Goal: Task Accomplishment & Management: Use online tool/utility

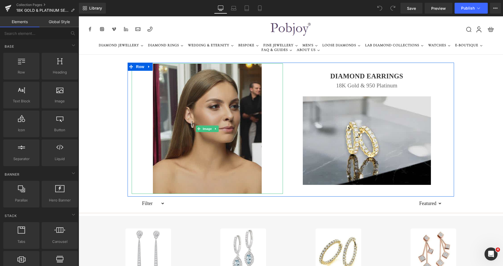
click at [182, 79] on img at bounding box center [207, 128] width 109 height 130
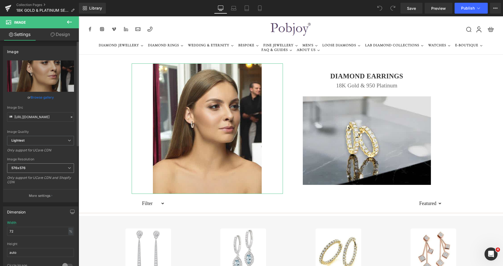
click at [26, 167] on span "576x576" at bounding box center [40, 168] width 67 height 10
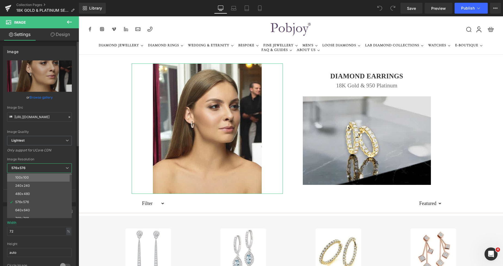
click at [25, 175] on div "100x100" at bounding box center [22, 177] width 14 height 4
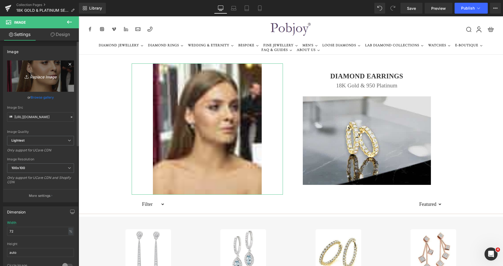
type input "https://ucarecdn.com/db72acfc-94f3-403f-84a1-a96532fadd59/-/format/auto/-/previ…"
click at [39, 81] on link "Replace Image" at bounding box center [40, 75] width 67 height 31
type input "C:\fakepath\New Template-Photoroonnnm - 2025-08-23T003805.930.png"
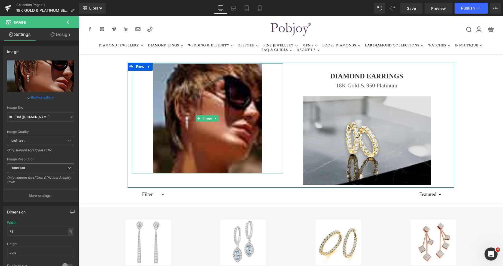
type input "https://ucarecdn.com/51c529be-2a1e-41e4-a283-dc61a850507b/-/format/auto/-/previ…"
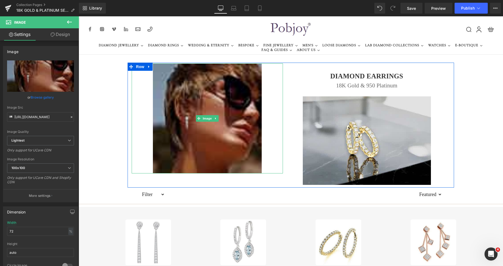
click at [218, 92] on img at bounding box center [207, 118] width 109 height 110
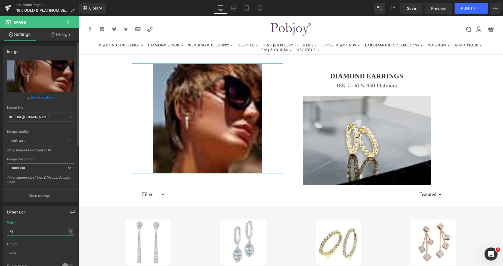
drag, startPoint x: 17, startPoint y: 230, endPoint x: 8, endPoint y: 233, distance: 9.7
click at [8, 233] on input "72" at bounding box center [40, 231] width 67 height 9
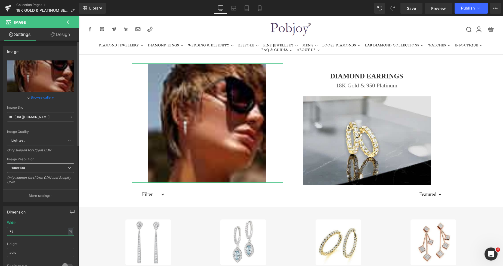
type input "78"
click at [34, 169] on span "100x100" at bounding box center [40, 168] width 67 height 10
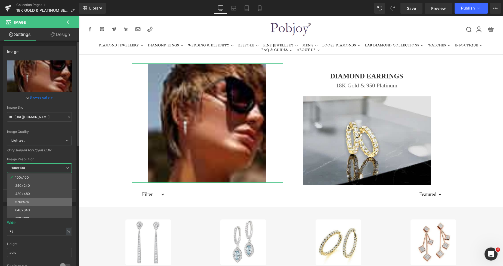
click at [26, 199] on li "576x576" at bounding box center [40, 202] width 67 height 8
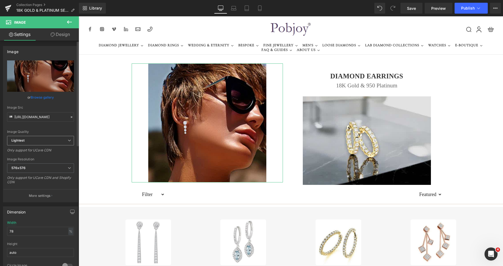
click at [45, 140] on span "Lightest" at bounding box center [40, 141] width 67 height 10
click at [37, 150] on li "Lighter" at bounding box center [39, 150] width 65 height 8
type input "https://ucarecdn.com/51c529be-2a1e-41e4-a283-dc61a850507b/-/format/auto/-/previ…"
click at [410, 11] on span "Save" at bounding box center [411, 8] width 9 height 6
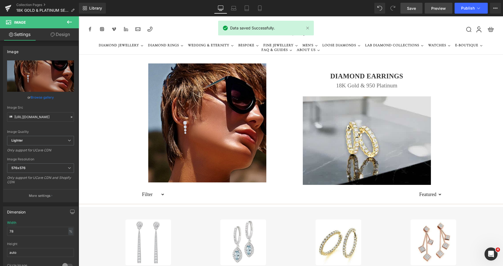
click at [438, 11] on span "Preview" at bounding box center [438, 8] width 15 height 6
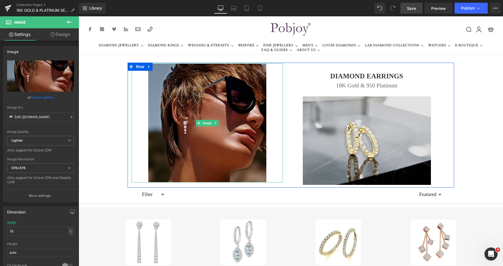
click at [171, 88] on img at bounding box center [207, 122] width 118 height 119
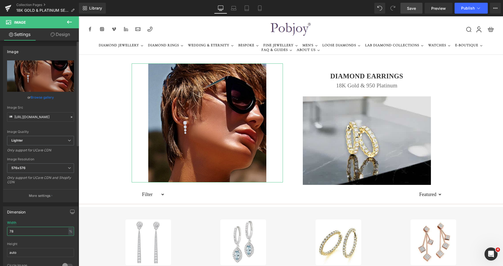
drag, startPoint x: 27, startPoint y: 230, endPoint x: 0, endPoint y: 230, distance: 27.5
click at [0, 230] on div "Dimension 78% Width 78 % % px auto Height auto 0 Circle Image" at bounding box center [40, 238] width 81 height 73
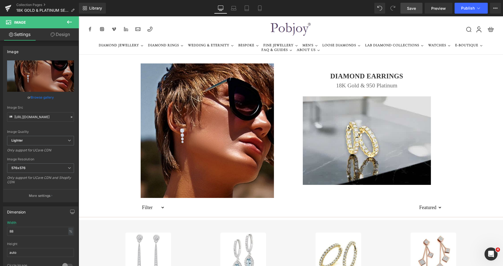
click at [410, 11] on span "Save" at bounding box center [411, 8] width 9 height 6
click at [440, 9] on span "Preview" at bounding box center [438, 8] width 15 height 6
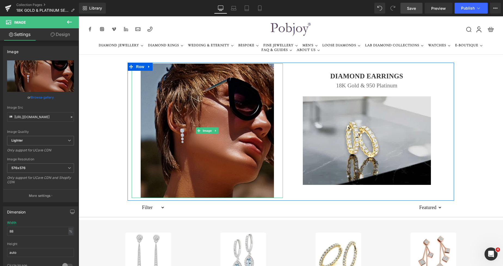
click at [215, 87] on img at bounding box center [207, 130] width 133 height 134
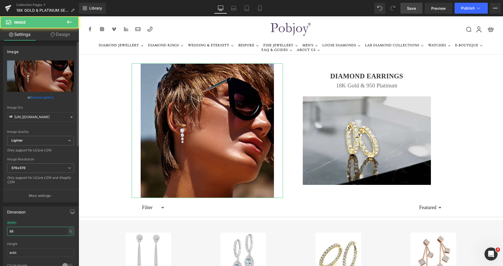
drag, startPoint x: 22, startPoint y: 230, endPoint x: 0, endPoint y: 232, distance: 22.2
click at [0, 232] on div "Dimension 88% Width 88 % % px auto Height auto 0 Circle Image" at bounding box center [40, 238] width 81 height 73
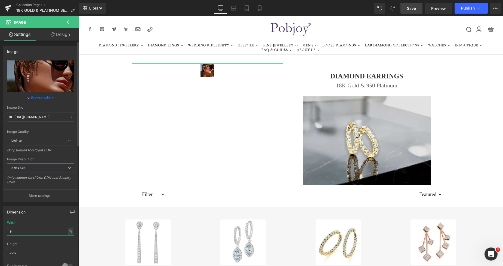
type input "96"
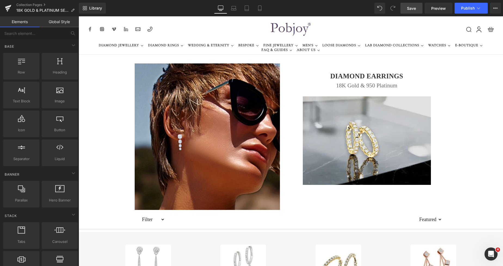
drag, startPoint x: 498, startPoint y: 64, endPoint x: 497, endPoint y: 82, distance: 18.6
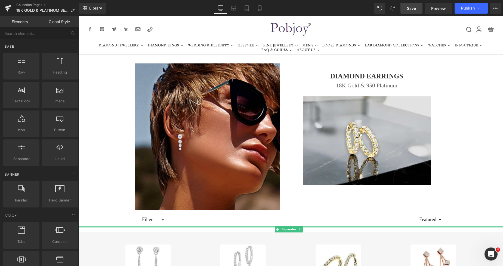
click at [202, 227] on div at bounding box center [291, 226] width 424 height 1
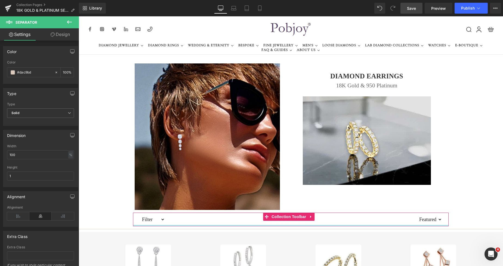
click at [200, 226] on div at bounding box center [291, 225] width 316 height 1
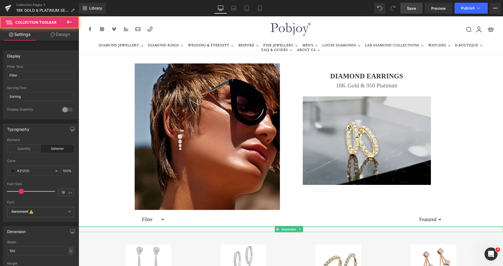
click at [200, 227] on div at bounding box center [291, 226] width 424 height 1
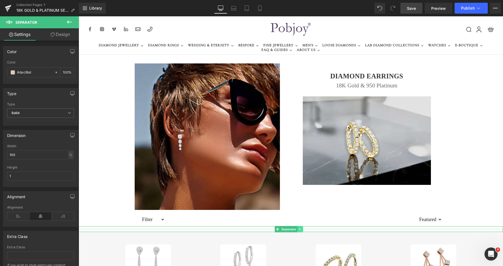
click at [300, 229] on icon at bounding box center [300, 229] width 1 height 2
click at [303, 230] on icon at bounding box center [302, 228] width 3 height 3
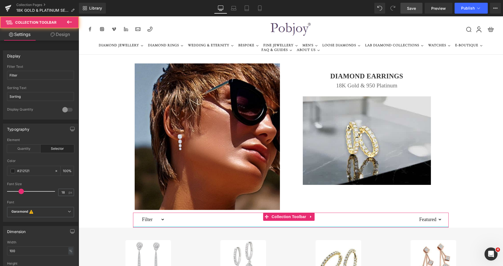
click at [259, 227] on div at bounding box center [291, 226] width 316 height 1
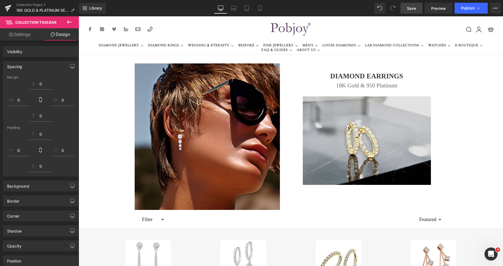
click at [270, 240] on link "Sale Off" at bounding box center [243, 263] width 87 height 46
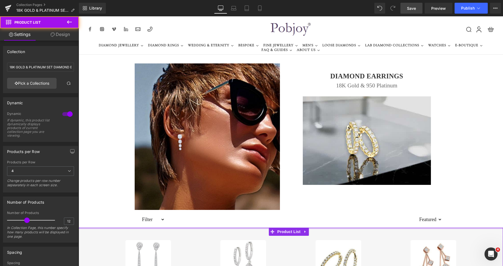
click at [266, 227] on div at bounding box center [291, 227] width 424 height 1
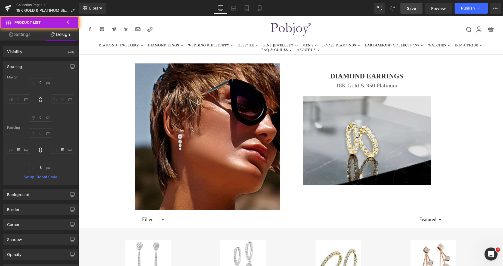
click at [412, 10] on span "Save" at bounding box center [411, 8] width 9 height 6
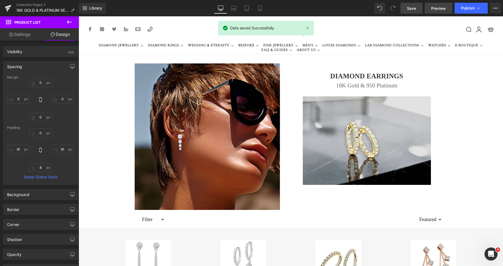
click at [434, 5] on span "Preview" at bounding box center [438, 8] width 15 height 6
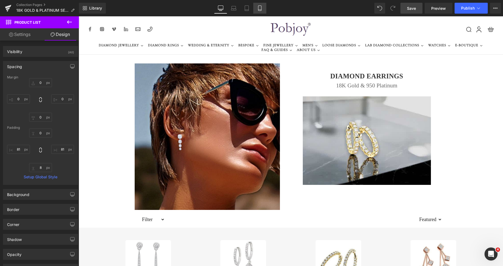
click at [262, 7] on icon at bounding box center [259, 7] width 5 height 5
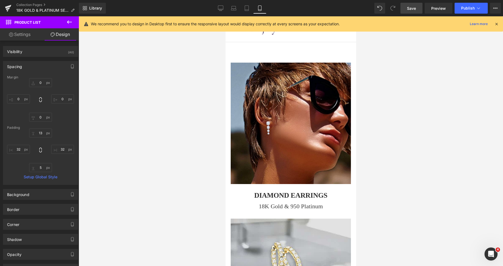
type input "0"
type input "13"
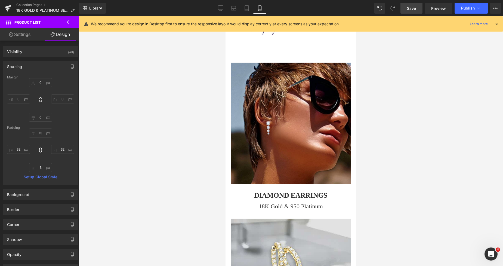
type input "32"
type input "5"
type input "32"
click at [293, 59] on div "0" at bounding box center [291, 39] width 131 height 46
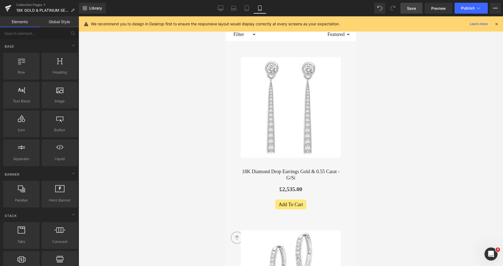
scroll to position [297, 0]
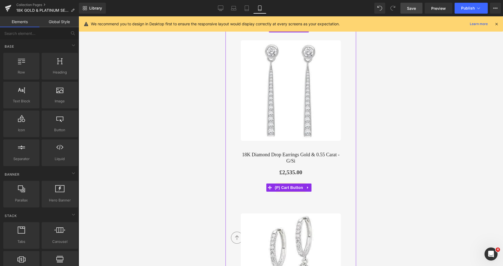
click at [281, 183] on span "(P) Cart Button" at bounding box center [288, 187] width 31 height 8
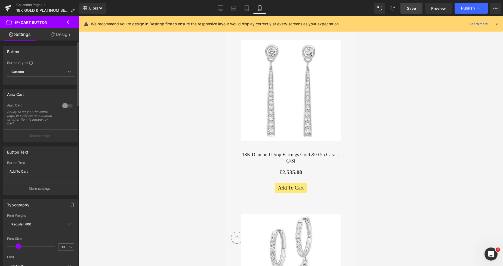
drag, startPoint x: 18, startPoint y: 246, endPoint x: 119, endPoint y: 115, distance: 165.5
click at [18, 247] on span at bounding box center [18, 245] width 5 height 5
click at [408, 9] on span "Save" at bounding box center [411, 8] width 9 height 6
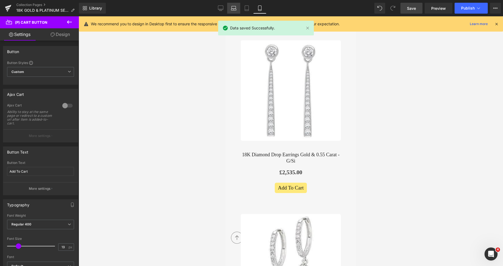
click at [240, 7] on link "Laptop" at bounding box center [233, 8] width 13 height 11
type input "19.6"
type input "100"
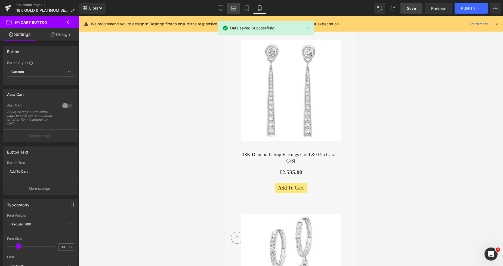
type input "100"
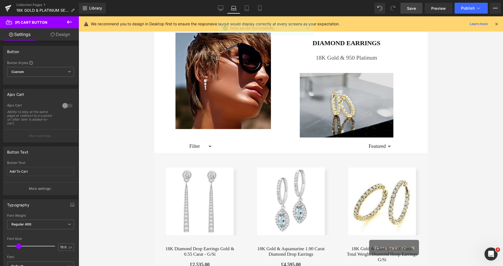
scroll to position [0, 0]
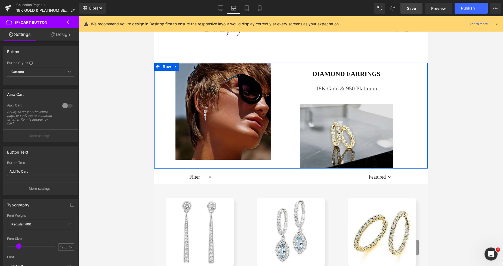
click at [246, 91] on img at bounding box center [223, 111] width 96 height 96
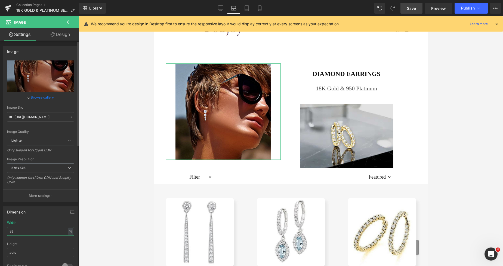
drag, startPoint x: 19, startPoint y: 232, endPoint x: 0, endPoint y: 232, distance: 19.0
click at [0, 232] on div "Dimension 83% Width 83 % % px auto Height auto 0 Circle Image" at bounding box center [40, 238] width 81 height 73
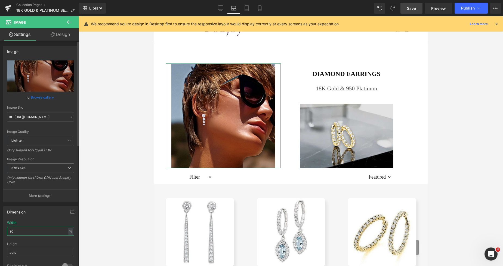
type input "9"
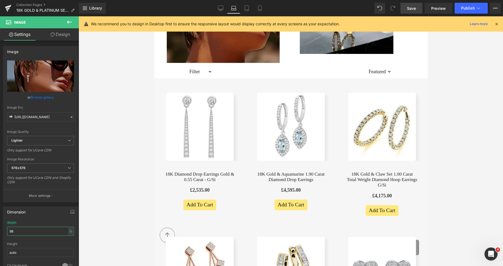
scroll to position [119, 0]
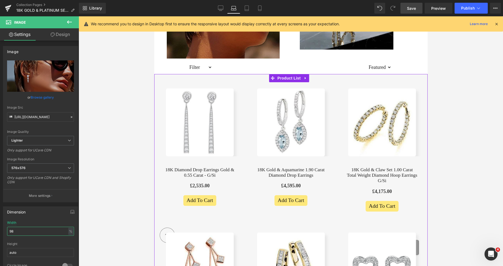
type input "98"
click at [225, 85] on div "Sale Off" at bounding box center [199, 153] width 91 height 138
click at [223, 91] on img at bounding box center [199, 121] width 67 height 67
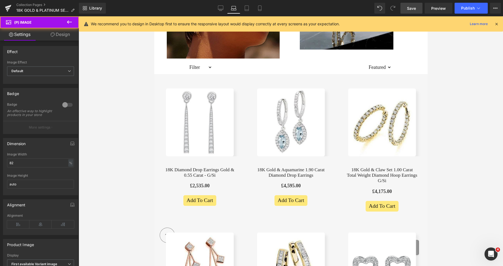
click at [56, 35] on link "Design" at bounding box center [60, 34] width 39 height 12
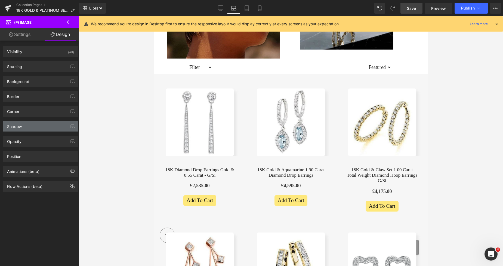
type input "#d3d3d3"
type input "42"
click at [21, 129] on div "Shadow" at bounding box center [40, 126] width 75 height 10
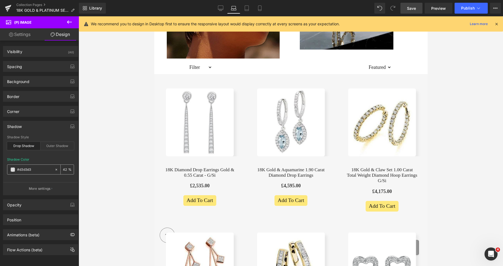
click at [54, 169] on icon at bounding box center [56, 170] width 4 height 4
type input "none"
type input "0"
click at [411, 6] on span "Save" at bounding box center [411, 8] width 9 height 6
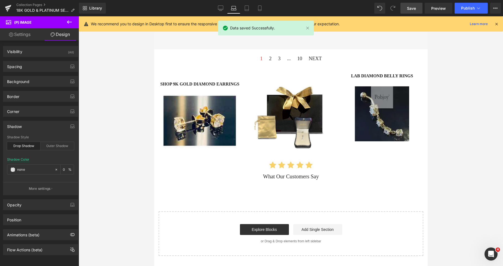
scroll to position [711, 0]
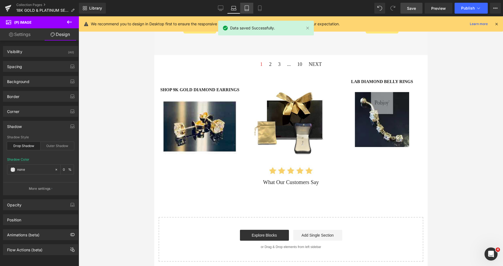
click at [247, 6] on icon at bounding box center [246, 7] width 5 height 5
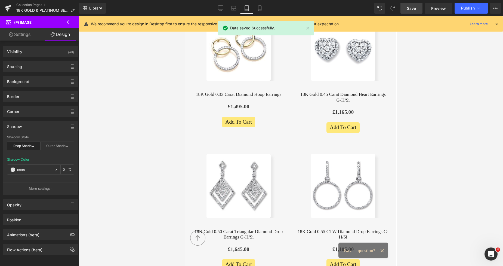
type input "#d3d3d3"
type input "42"
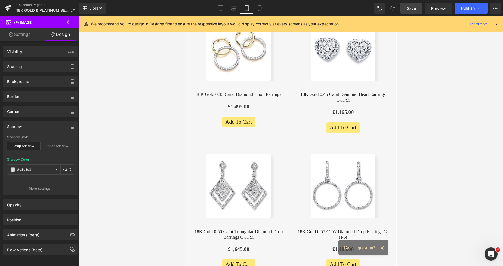
scroll to position [81, 0]
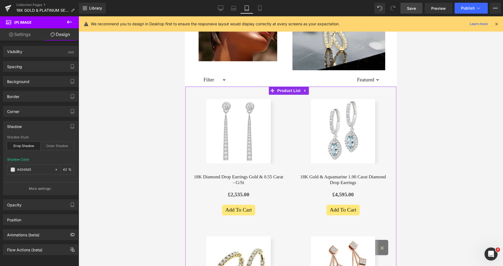
click at [252, 108] on img at bounding box center [239, 131] width 64 height 64
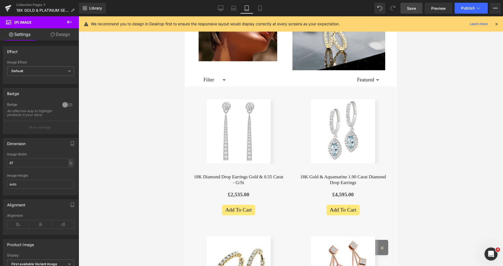
click at [63, 36] on link "Design" at bounding box center [60, 34] width 39 height 12
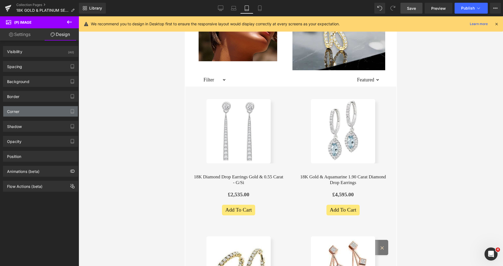
type input "#d3d3d3"
type input "42"
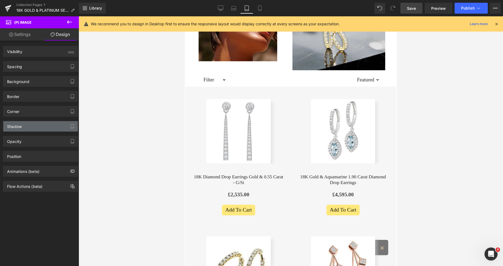
click at [19, 128] on div "Shadow" at bounding box center [14, 125] width 15 height 8
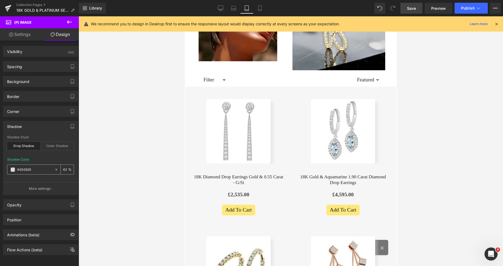
click at [55, 169] on icon at bounding box center [56, 170] width 4 height 4
type input "none"
type input "0"
click at [411, 8] on span "Save" at bounding box center [411, 8] width 9 height 6
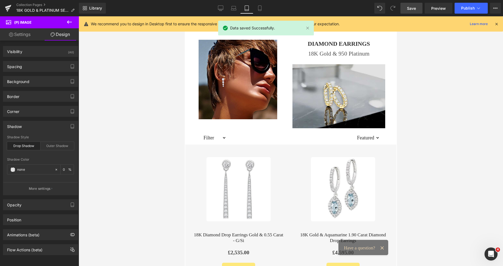
scroll to position [0, 0]
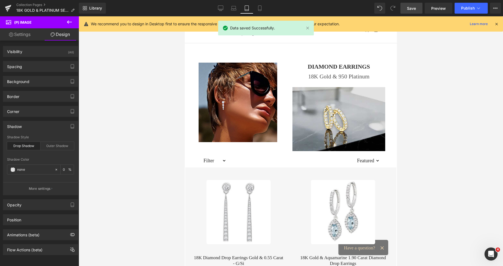
click at [408, 3] on link "Save" at bounding box center [412, 8] width 22 height 11
click at [411, 7] on span "." at bounding box center [411, 8] width 1 height 5
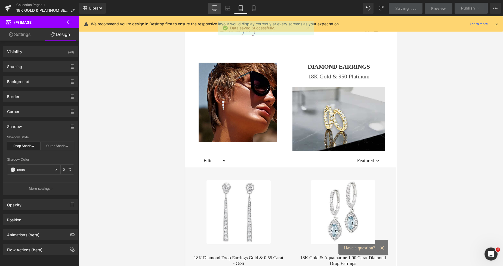
click at [216, 8] on icon at bounding box center [214, 7] width 5 height 5
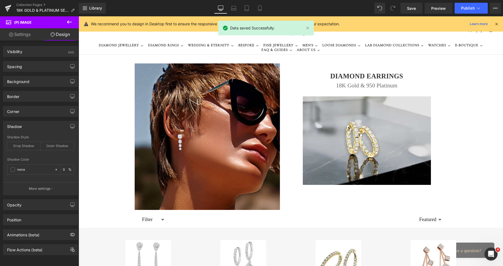
type input "#333333"
type input "100"
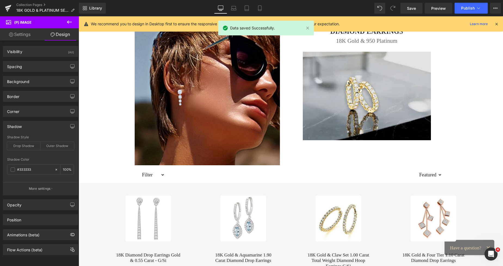
drag, startPoint x: 502, startPoint y: 63, endPoint x: 462, endPoint y: 19, distance: 59.3
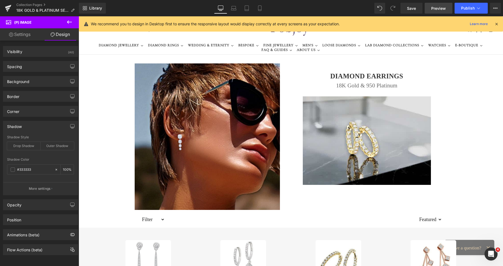
click at [434, 6] on span "Preview" at bounding box center [438, 8] width 15 height 6
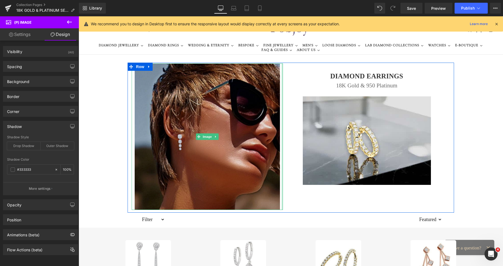
click at [320, 115] on img at bounding box center [367, 140] width 128 height 88
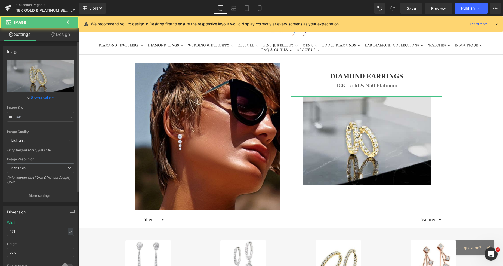
type input "https://ucarecdn.com/01a32990-6946-429d-9502-83f591fe35d6/-/format/auto/-/previ…"
drag, startPoint x: 18, startPoint y: 229, endPoint x: 3, endPoint y: 232, distance: 15.3
click at [4, 232] on div "471px Width 471 px % px auto Height auto 0 Circle Image" at bounding box center [40, 248] width 75 height 54
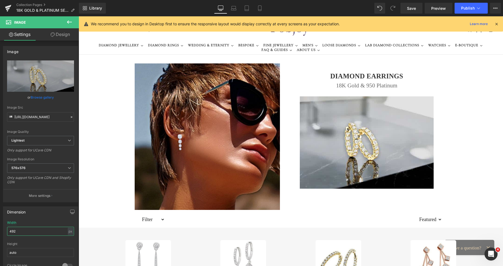
type input "492"
click at [60, 34] on link "Design" at bounding box center [60, 34] width 39 height 12
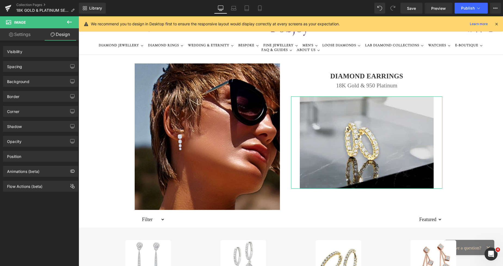
click at [29, 69] on div "Spacing" at bounding box center [40, 66] width 75 height 10
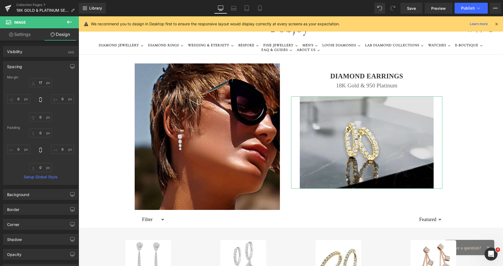
type input "17"
type input "0"
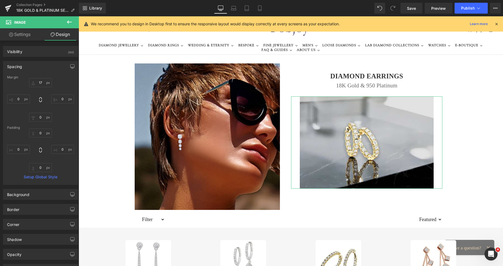
type input "0"
click at [42, 80] on input "17" at bounding box center [40, 82] width 23 height 9
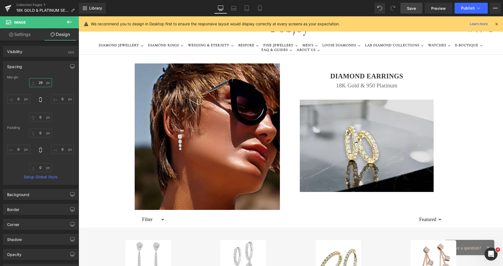
type input "29"
click at [407, 7] on link "Save" at bounding box center [412, 8] width 22 height 11
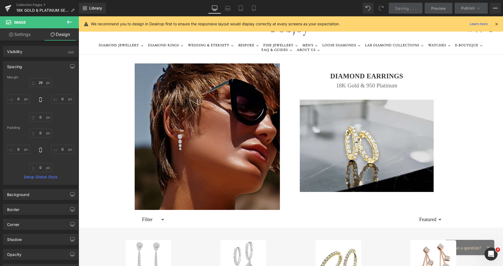
click at [193, 82] on img at bounding box center [207, 136] width 145 height 146
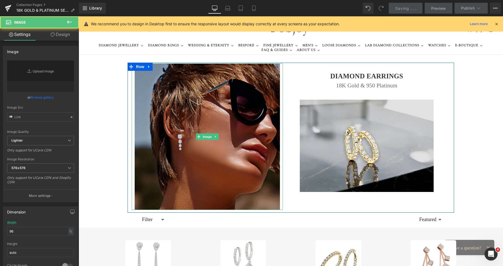
type input "https://ucarecdn.com/51c529be-2a1e-41e4-a283-dc61a850507b/-/format/auto/-/previ…"
click at [193, 85] on img at bounding box center [207, 136] width 145 height 146
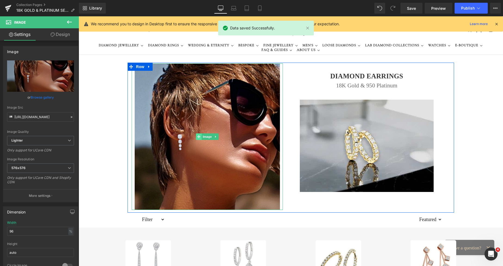
click at [197, 135] on icon at bounding box center [198, 136] width 3 height 3
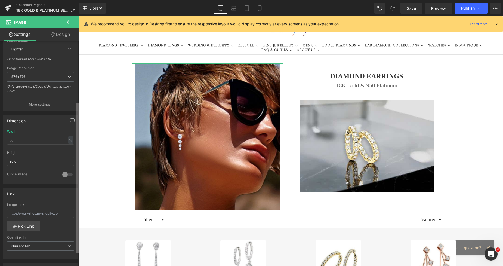
scroll to position [107, 0]
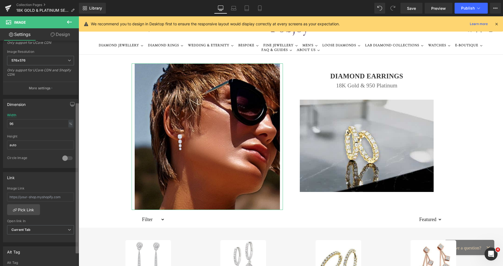
click at [72, 185] on div "Image https://ucarecdn.com/51c529be-2a1e-41e4-a283-dc61a850507b/-/format/auto/-…" at bounding box center [39, 155] width 79 height 228
click at [413, 9] on span "Save" at bounding box center [411, 8] width 9 height 6
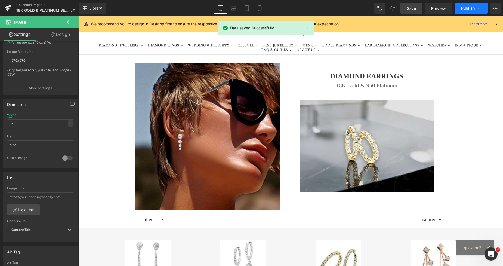
click at [475, 10] on button "Publish" at bounding box center [471, 8] width 33 height 11
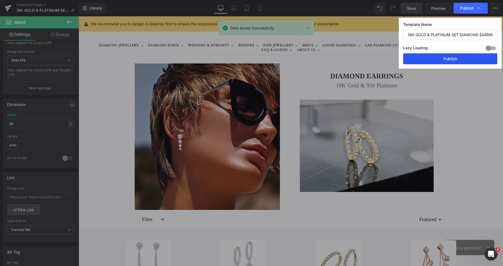
drag, startPoint x: 456, startPoint y: 55, endPoint x: 206, endPoint y: 33, distance: 251.3
click at [456, 55] on button "Publish" at bounding box center [450, 58] width 94 height 11
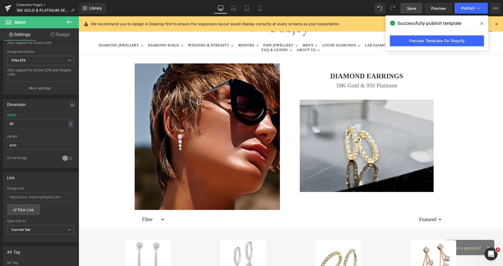
click at [28, 5] on link "Collection Pages" at bounding box center [47, 5] width 63 height 4
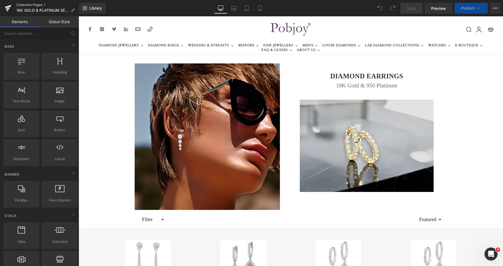
click at [22, 4] on link "Collection Pages" at bounding box center [47, 5] width 63 height 4
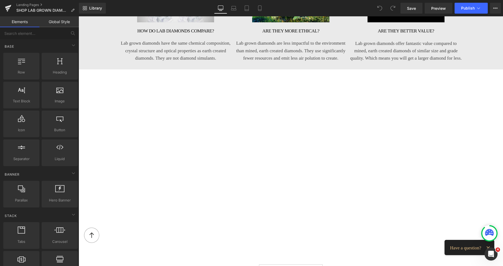
scroll to position [419, 0]
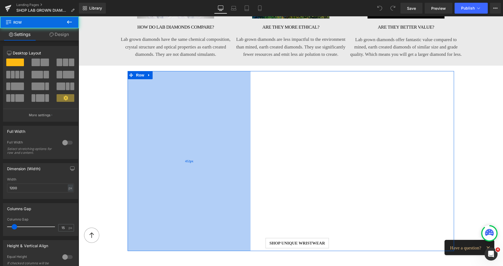
drag, startPoint x: 126, startPoint y: 106, endPoint x: 139, endPoint y: 109, distance: 13.3
click at [139, 109] on div "452px" at bounding box center [189, 161] width 123 height 180
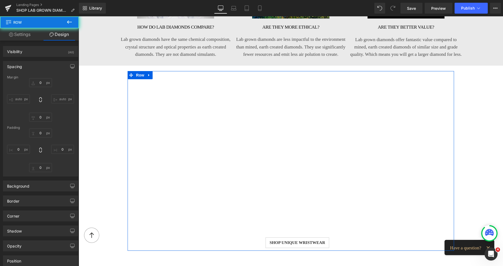
type input "0"
type input "16"
type input "405"
type input "10"
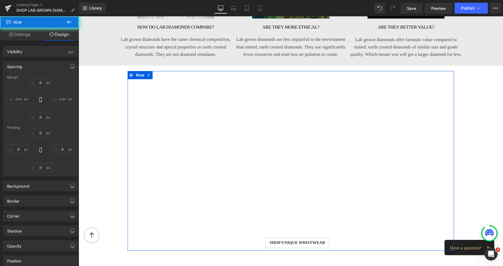
type input "453"
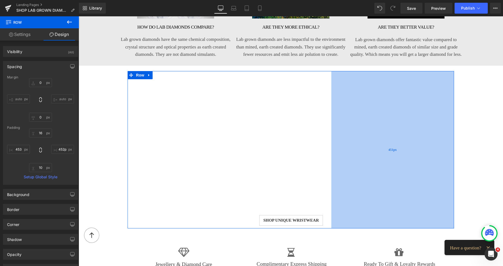
type input "453px"
drag, startPoint x: 451, startPoint y: 77, endPoint x: 438, endPoint y: 76, distance: 13.1
click at [438, 76] on div "453px" at bounding box center [392, 149] width 123 height 156
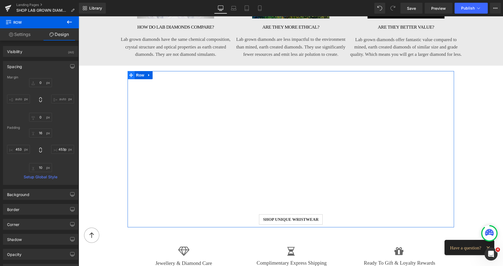
click at [131, 71] on span at bounding box center [131, 75] width 7 height 8
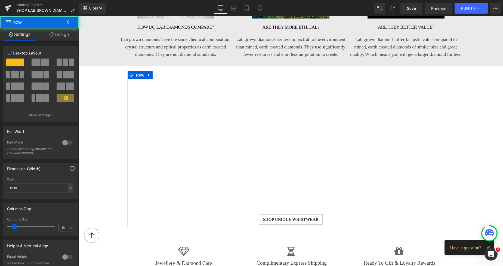
click at [63, 36] on link "Design" at bounding box center [58, 34] width 39 height 12
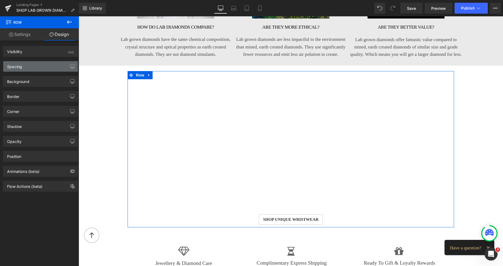
click at [26, 66] on div "Spacing" at bounding box center [40, 66] width 75 height 10
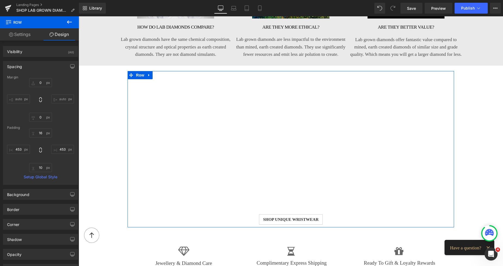
click at [26, 66] on div "Spacing" at bounding box center [40, 66] width 75 height 10
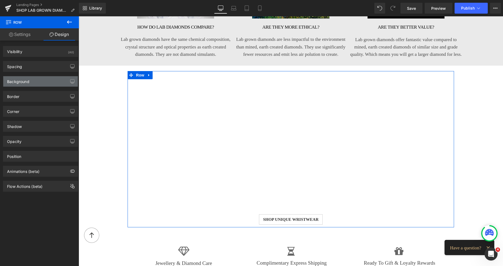
click at [20, 80] on div "Background" at bounding box center [18, 80] width 22 height 8
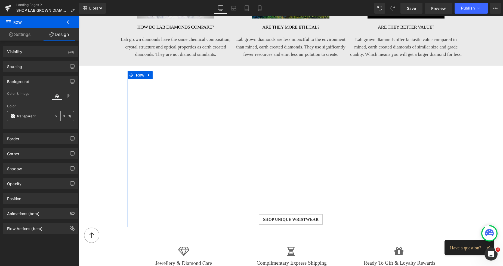
click at [14, 114] on span at bounding box center [13, 116] width 4 height 4
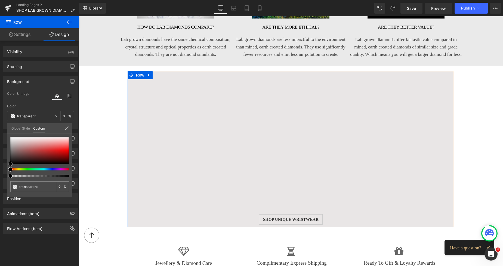
type input "#e9e6e6"
type input "100"
type input "#e9e6e6"
type input "100"
type input "#e8e7e7"
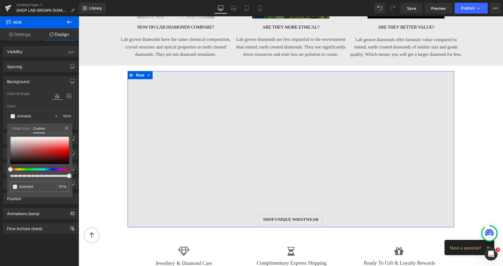
type input "#e8e7e7"
type input "#eaeaea"
type input "#ededed"
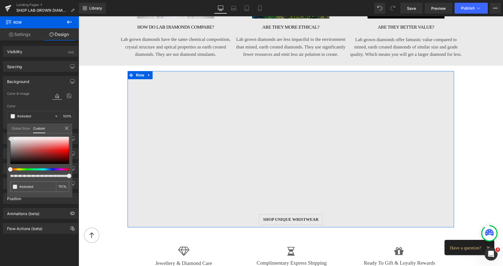
type input "#efefef"
type input "#f2f2f2"
type input "#f4f4f4"
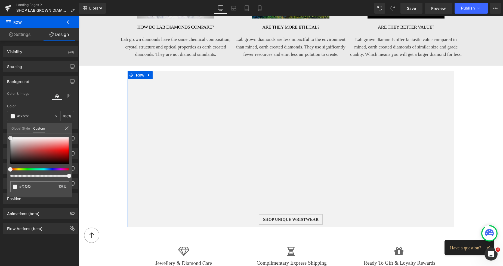
type input "#f4f4f4"
type input "#f7f7f7"
drag, startPoint x: 13, startPoint y: 139, endPoint x: 6, endPoint y: 137, distance: 7.3
click at [6, 129] on div "Background Color & Image color rgba(247, 247, 247, 1) Color #f7f7f7 100 % Image…" at bounding box center [40, 100] width 81 height 57
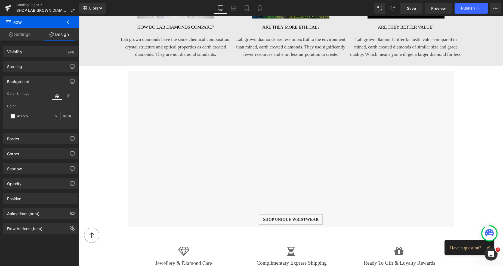
click at [269, 220] on body "Skip to content 0" at bounding box center [291, 161] width 424 height 1129
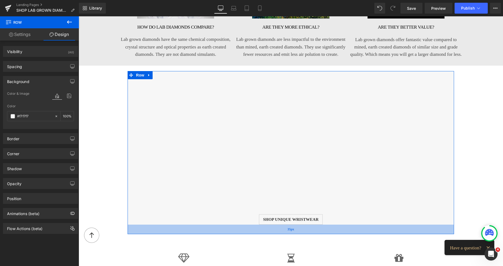
drag, startPoint x: 269, startPoint y: 220, endPoint x: 276, endPoint y: 227, distance: 10.4
click at [276, 227] on div "35px" at bounding box center [291, 229] width 327 height 10
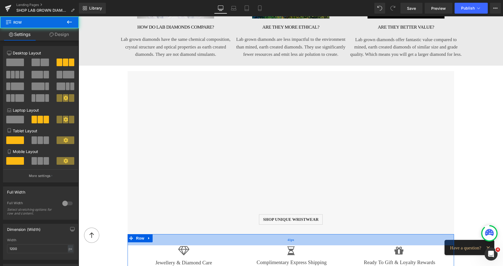
drag, startPoint x: 255, startPoint y: 235, endPoint x: 255, endPoint y: 230, distance: 4.7
click at [255, 234] on div "41px" at bounding box center [291, 239] width 327 height 11
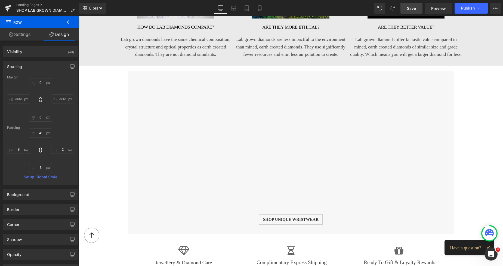
click at [408, 8] on span "Save" at bounding box center [411, 8] width 9 height 6
click at [262, 10] on icon at bounding box center [259, 7] width 5 height 5
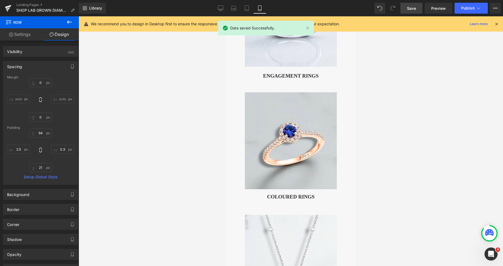
type input "0"
type input "64"
type input "0.3"
type input "21"
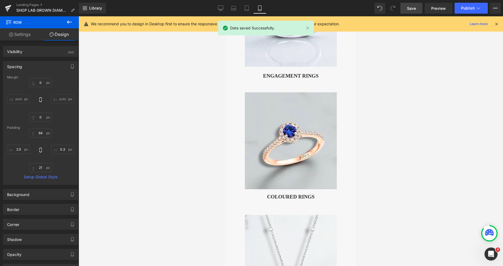
type input "2.5"
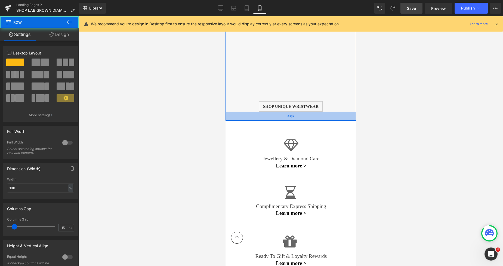
drag, startPoint x: 309, startPoint y: 99, endPoint x: 313, endPoint y: 106, distance: 7.5
click at [313, 112] on div "33px" at bounding box center [291, 116] width 131 height 9
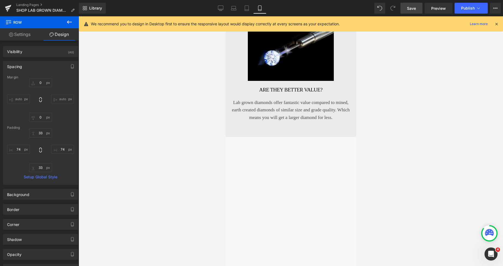
scroll to position [1394, 0]
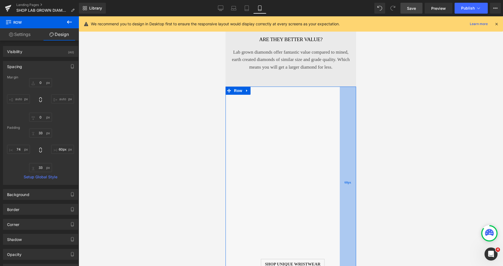
type input "58px"
drag, startPoint x: 340, startPoint y: 128, endPoint x: 344, endPoint y: 130, distance: 4.9
click at [344, 130] on div "58px" at bounding box center [348, 183] width 16 height 193
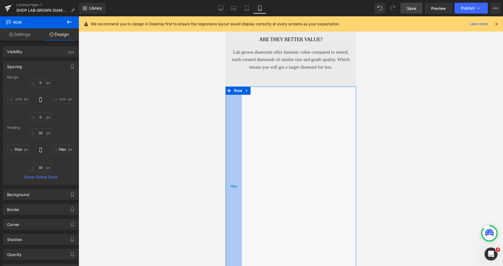
type input "58px"
drag, startPoint x: 232, startPoint y: 126, endPoint x: 228, endPoint y: 126, distance: 4.4
click at [228, 126] on div "58px" at bounding box center [234, 187] width 16 height 200
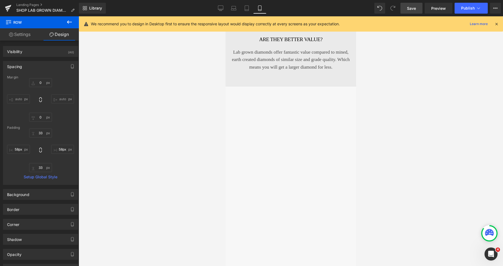
click at [408, 9] on span "Save" at bounding box center [411, 8] width 9 height 6
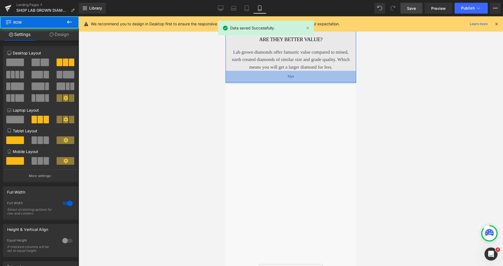
drag, startPoint x: 313, startPoint y: 78, endPoint x: 604, endPoint y: 61, distance: 291.0
click at [311, 74] on div "42px" at bounding box center [291, 76] width 131 height 11
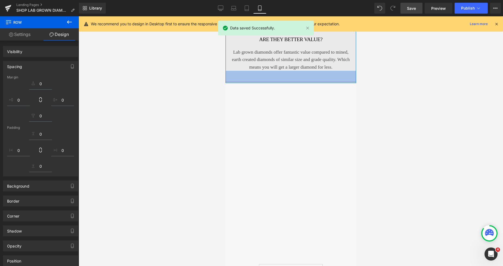
click at [410, 6] on span "Save" at bounding box center [411, 8] width 9 height 6
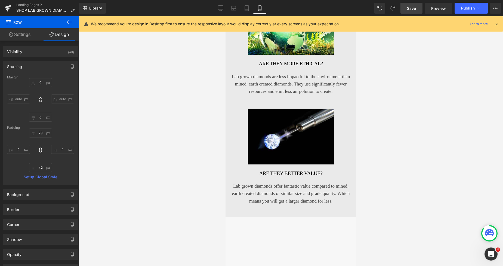
scroll to position [1273, 0]
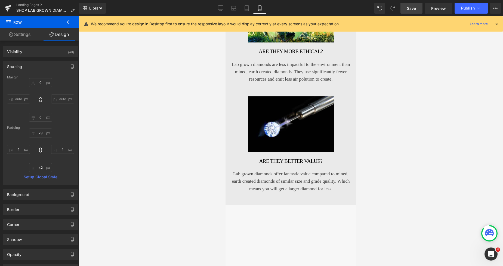
click at [242, 170] on p "Lab grown diamonds offer fantastic value compared to mined, earth created diamo…" at bounding box center [290, 181] width 123 height 22
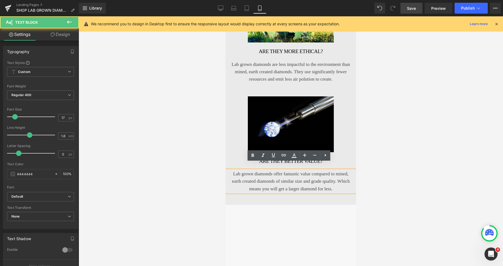
click at [238, 170] on p "Lab grown diamonds offer fantastic value compared to mined, earth created diamo…" at bounding box center [290, 181] width 123 height 22
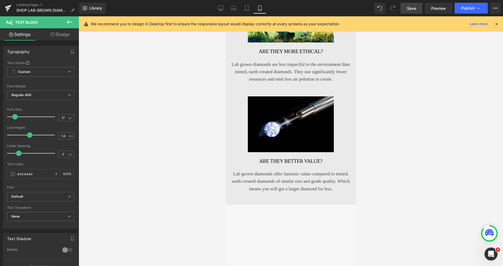
click at [64, 37] on link "Design" at bounding box center [60, 34] width 39 height 12
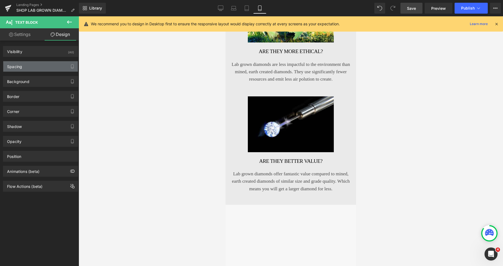
click at [33, 62] on div "Spacing" at bounding box center [40, 66] width 75 height 10
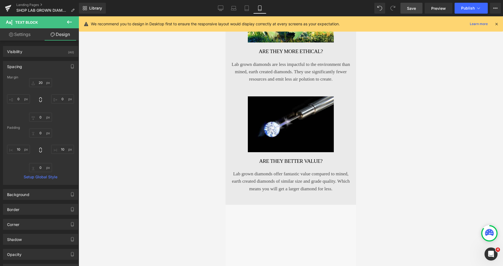
type input "20"
type input "0"
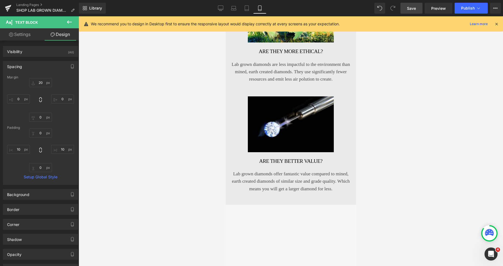
type input "10"
type input "0"
click at [17, 147] on input "10" at bounding box center [18, 149] width 23 height 9
type input "22"
click at [61, 147] on input "10" at bounding box center [62, 149] width 23 height 9
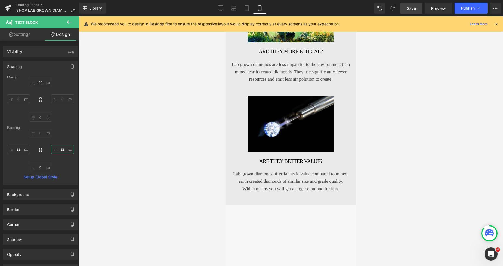
type input "22"
click at [411, 11] on span "Save" at bounding box center [411, 8] width 9 height 6
click at [413, 10] on span "Save" at bounding box center [411, 8] width 9 height 6
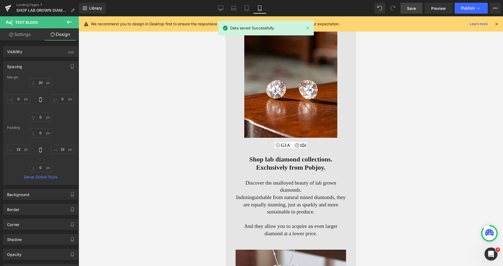
scroll to position [56, 0]
drag, startPoint x: 354, startPoint y: 163, endPoint x: 590, endPoint y: 47, distance: 262.6
click at [464, 7] on span "Publish" at bounding box center [468, 8] width 14 height 4
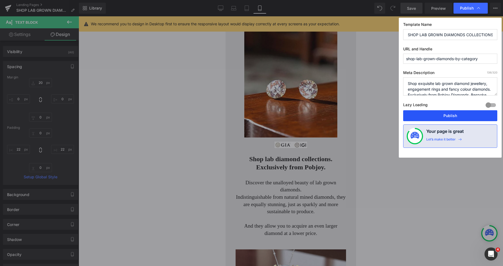
click at [448, 112] on button "Publish" at bounding box center [450, 115] width 94 height 11
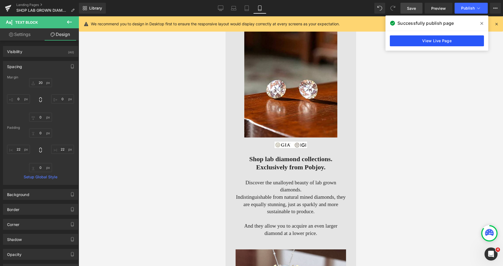
click at [429, 41] on link "View Live Page" at bounding box center [437, 40] width 94 height 11
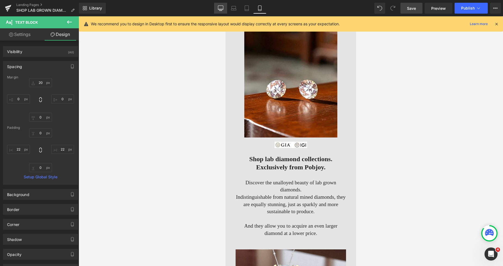
click at [215, 10] on link "Desktop" at bounding box center [220, 8] width 13 height 11
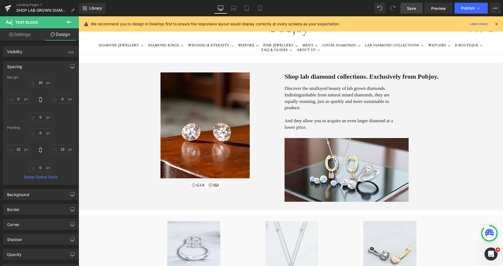
type input "20"
type input "0"
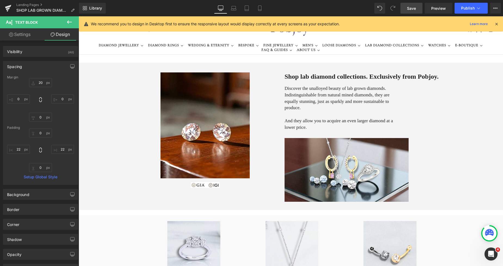
type input "0"
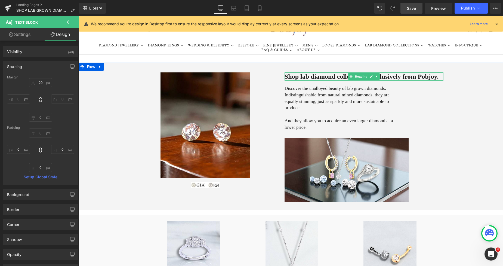
click at [385, 77] on h1 "Shop lab diamond collections. Exclusively from Pobjoy." at bounding box center [364, 76] width 159 height 8
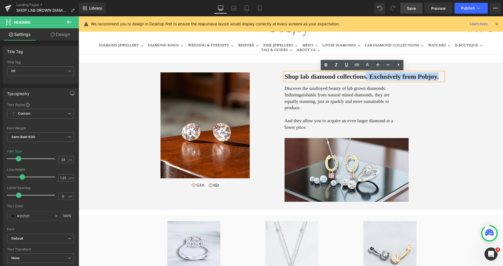
drag, startPoint x: 437, startPoint y: 76, endPoint x: 364, endPoint y: 75, distance: 72.9
click at [364, 75] on h1 "Shop lab diamond collections. Exclusively from Pobjoy." at bounding box center [364, 76] width 159 height 8
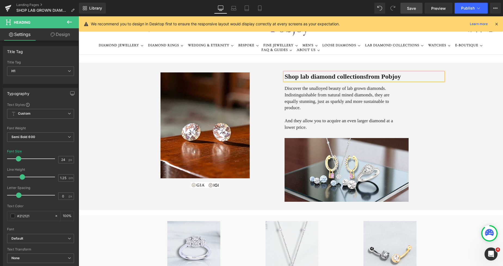
click at [410, 8] on span "Save" at bounding box center [411, 8] width 9 height 6
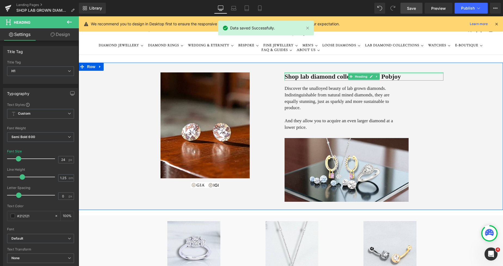
click at [392, 73] on div at bounding box center [364, 72] width 159 height 1
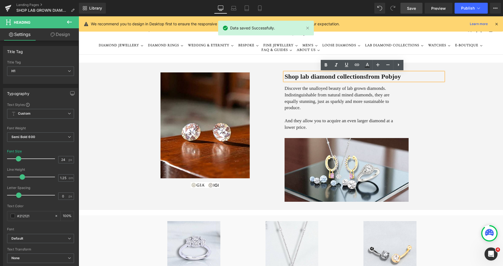
click at [365, 77] on h1 "Shop lab diamond collectionsfrom Pobjoy" at bounding box center [364, 76] width 159 height 8
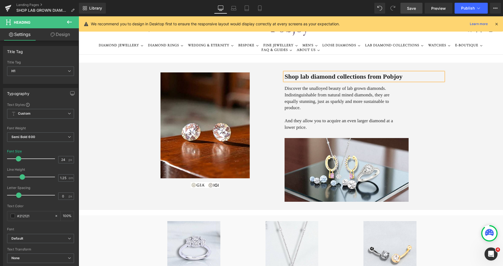
click at [414, 9] on span "Save" at bounding box center [411, 8] width 9 height 6
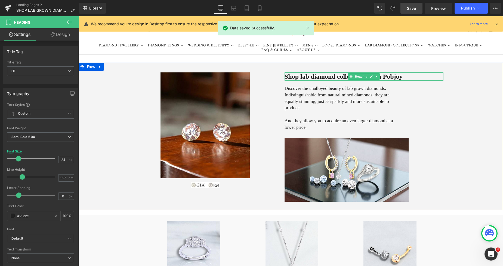
click at [294, 78] on h1 "Shop lab diamond collections from Pobjoy" at bounding box center [364, 76] width 159 height 8
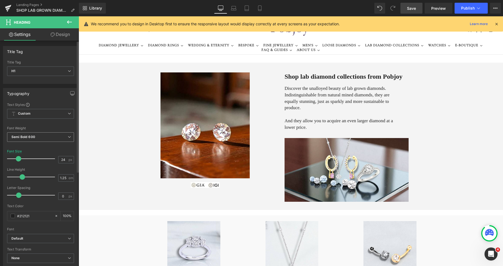
click at [33, 137] on b "Semi Bold 600" at bounding box center [23, 137] width 24 height 4
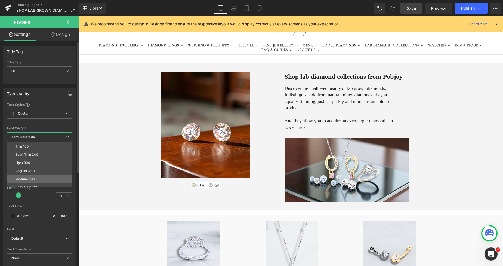
click at [28, 178] on div "Medium 500" at bounding box center [25, 179] width 20 height 4
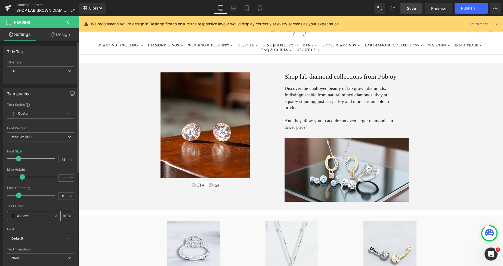
click at [13, 218] on span at bounding box center [13, 216] width 4 height 4
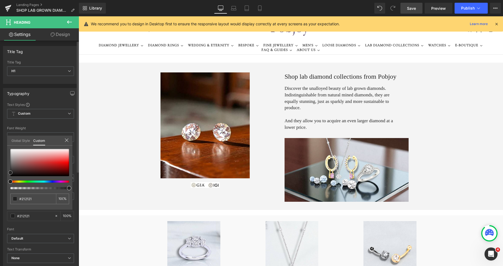
type input "#1e1e1e"
type input "#141414"
type input "#111111"
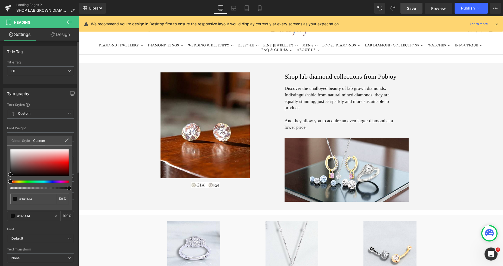
type input "#111111"
type input "#0c0c0c"
type input "#111111"
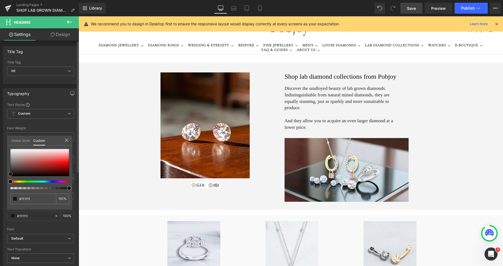
type input "#141414"
type input "#111111"
type input "#0f0f0f"
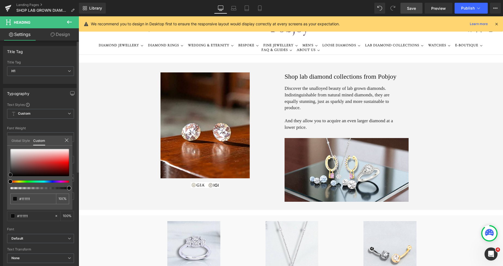
type input "#0f0f0f"
type input "#070707"
drag, startPoint x: 10, startPoint y: 173, endPoint x: 9, endPoint y: 176, distance: 3.0
click at [9, 176] on span at bounding box center [10, 175] width 4 height 4
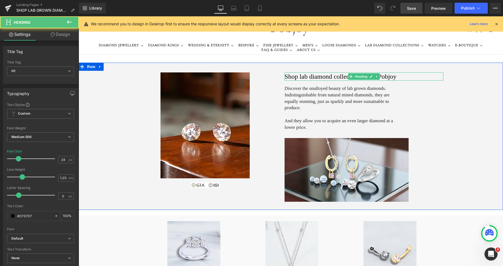
click at [295, 78] on h1 "Shop lab diamond collections from Pobjoy" at bounding box center [364, 76] width 159 height 8
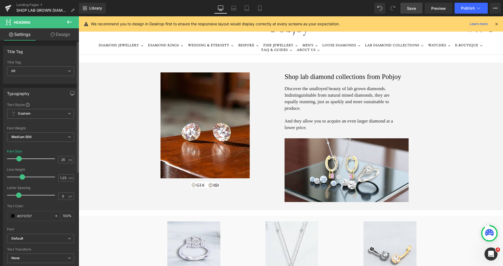
click at [17, 158] on span at bounding box center [18, 158] width 5 height 5
click at [411, 9] on span "Save" at bounding box center [411, 8] width 9 height 6
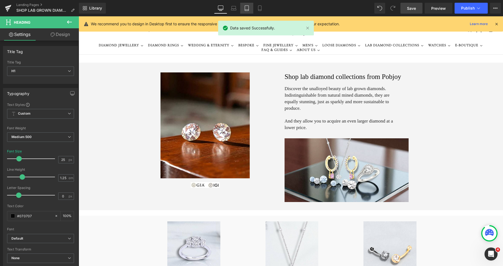
click at [252, 10] on link "Tablet" at bounding box center [246, 8] width 13 height 11
type input "21"
type input "100"
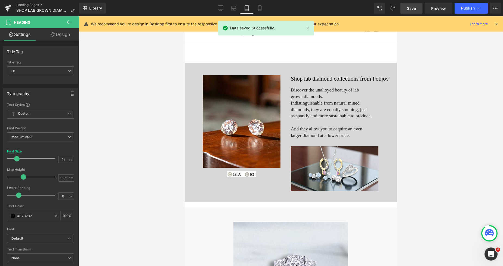
scroll to position [3, 0]
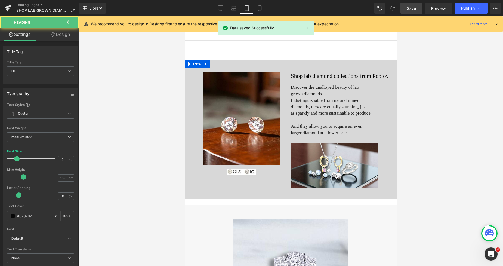
click at [298, 76] on h1 "Shop lab diamond collections from Pobjoy" at bounding box center [340, 75] width 98 height 7
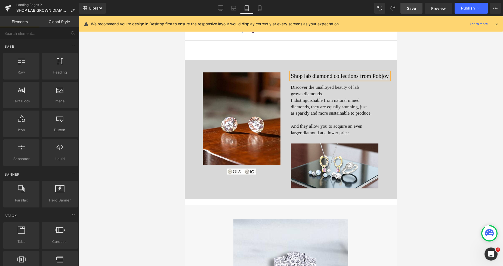
click at [420, 75] on div at bounding box center [291, 141] width 424 height 250
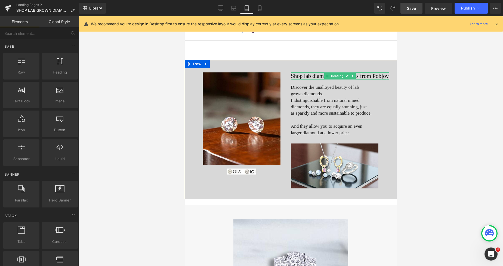
click at [307, 76] on h1 "Shop lab diamond collections from Pobjoy" at bounding box center [340, 75] width 98 height 7
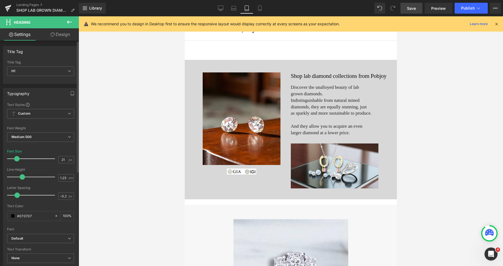
type input "-0.3"
click at [18, 194] on span at bounding box center [15, 194] width 5 height 5
click at [61, 35] on link "Design" at bounding box center [60, 34] width 39 height 12
click at [0, 0] on div "Spacing" at bounding box center [0, 0] width 0 height 0
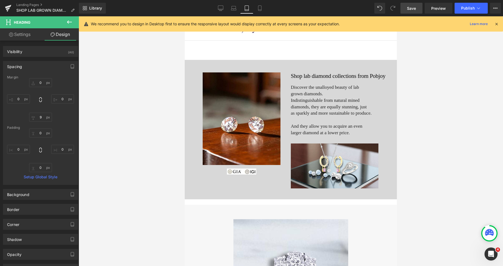
type input "0"
type input "9"
type input "0"
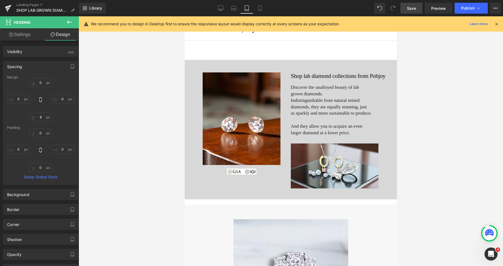
type input "0"
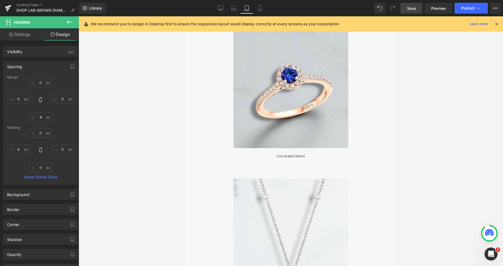
scroll to position [418, 0]
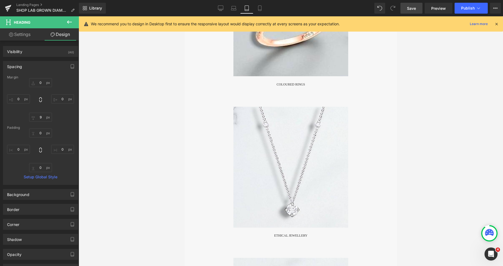
click at [410, 9] on span "Save" at bounding box center [411, 8] width 9 height 6
click at [252, 10] on icon at bounding box center [253, 7] width 5 height 5
click at [252, 9] on icon at bounding box center [253, 8] width 3 height 5
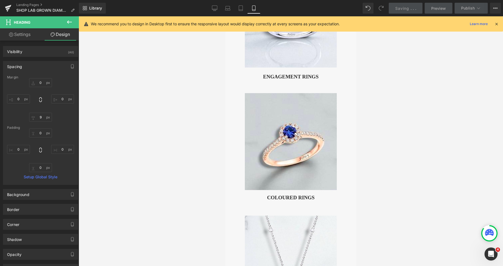
type input "22"
type input "0"
type input "9"
type input "0"
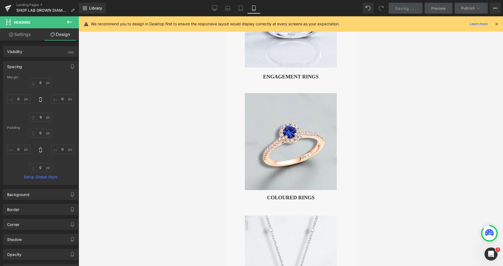
type input "0"
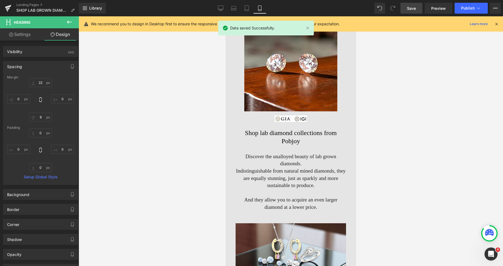
scroll to position [77, 0]
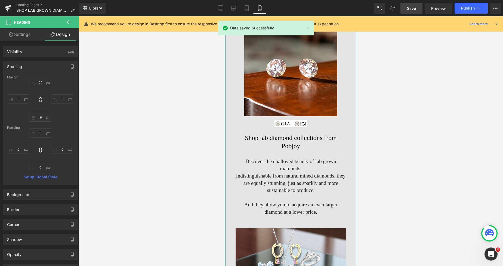
click at [256, 135] on h1 "Shop lab diamond collections from Pobjoy" at bounding box center [291, 142] width 110 height 16
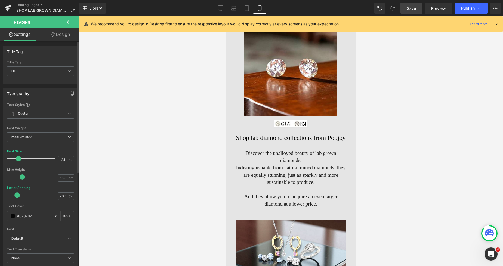
type input "-0.3"
click at [18, 195] on span at bounding box center [15, 194] width 5 height 5
click at [63, 38] on link "Design" at bounding box center [60, 34] width 39 height 12
click at [0, 0] on div "Spacing" at bounding box center [0, 0] width 0 height 0
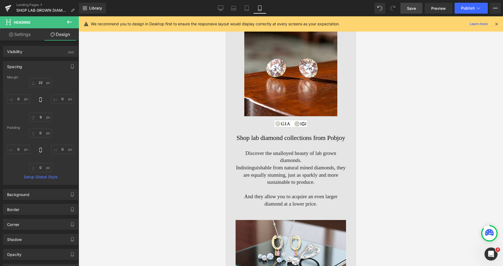
type input "22"
type input "0"
type input "9"
type input "0"
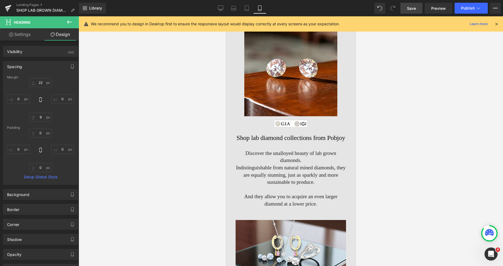
type input "0"
click at [252, 155] on p "Discover the unalloyed beauty of lab grown diamonds." at bounding box center [291, 157] width 110 height 14
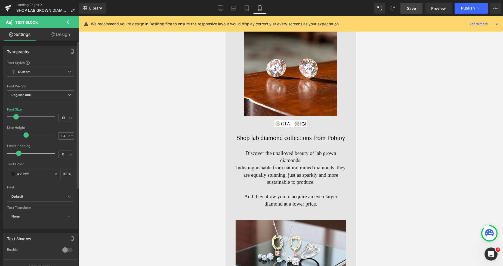
click at [27, 136] on span at bounding box center [25, 134] width 5 height 5
type input "1.5"
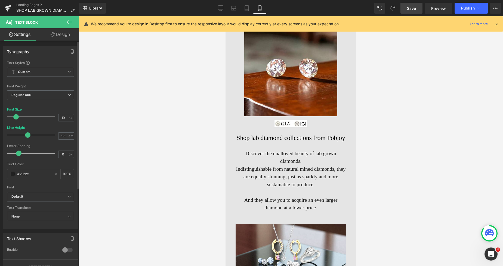
click at [29, 137] on span at bounding box center [27, 134] width 5 height 5
click at [244, 197] on span "And they allow you to acquire an even larger diamond at a lower price." at bounding box center [290, 204] width 93 height 14
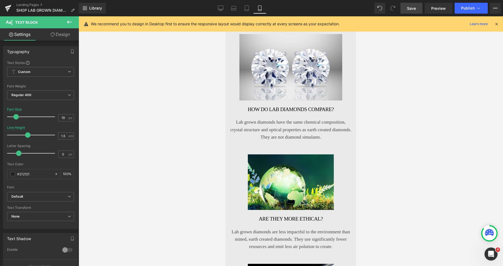
scroll to position [1114, 0]
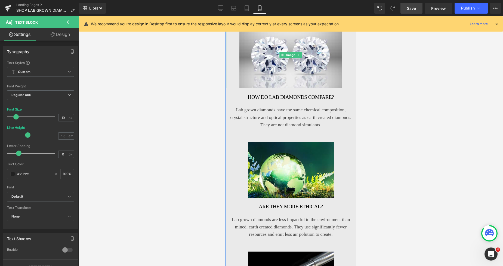
drag, startPoint x: 240, startPoint y: 71, endPoint x: 233, endPoint y: 75, distance: 8.0
click at [240, 70] on img at bounding box center [290, 55] width 103 height 66
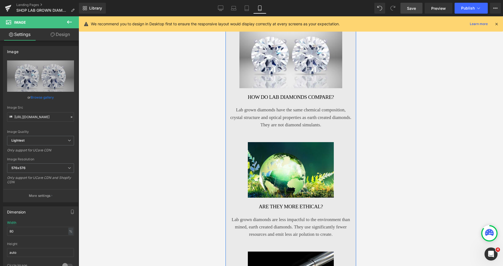
click at [227, 84] on div "Image How do lab diamonds compare? Heading Lab grown diamonds have the same che…" at bounding box center [291, 82] width 128 height 120
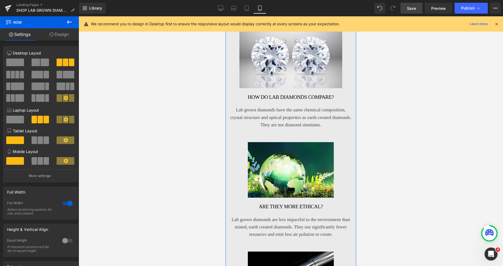
click at [68, 35] on link "Design" at bounding box center [58, 34] width 39 height 12
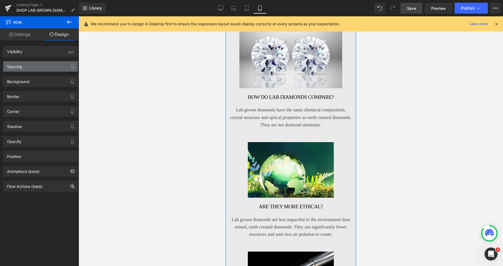
click at [32, 65] on div "Spacing" at bounding box center [40, 66] width 75 height 10
type input "0"
type input "79"
type input "4"
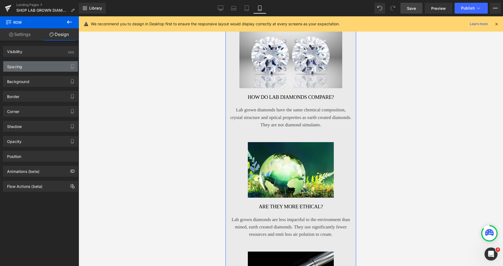
type input "42"
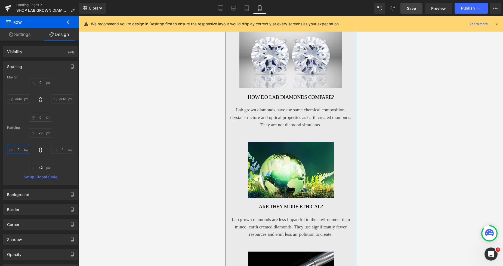
click at [17, 149] on input "4" at bounding box center [18, 149] width 23 height 9
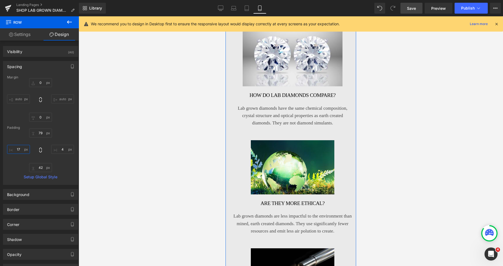
type input "17"
click at [61, 144] on div "79px 79 4px 4 42px 42 17 17" at bounding box center [40, 150] width 67 height 44
click at [60, 149] on input "4" at bounding box center [62, 149] width 23 height 9
type input "17"
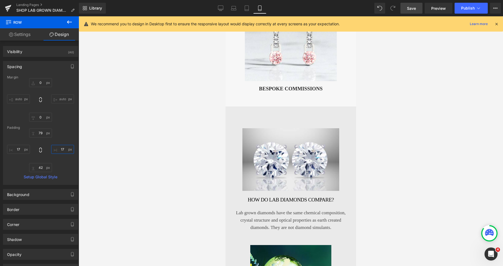
scroll to position [983, 0]
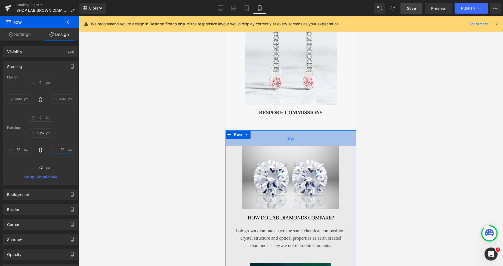
type input "52px"
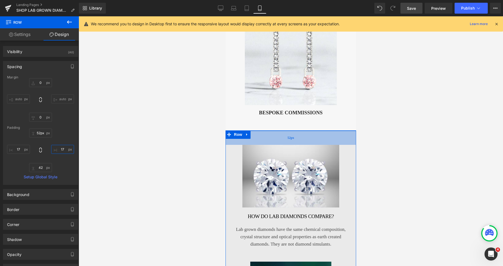
drag, startPoint x: 316, startPoint y: 134, endPoint x: 316, endPoint y: 127, distance: 7.4
click at [316, 131] on div "52px" at bounding box center [291, 138] width 131 height 14
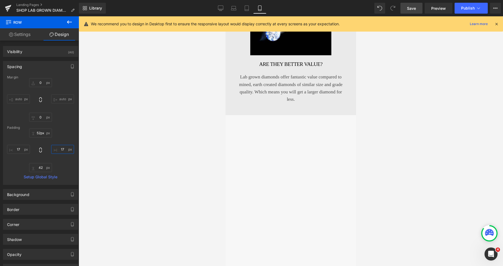
scroll to position [1349, 0]
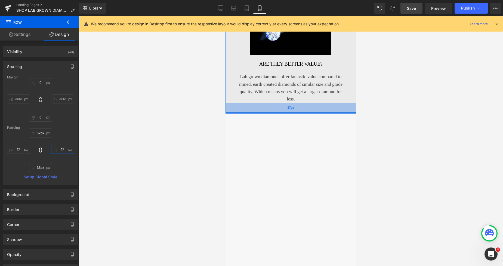
type input "35px"
click at [303, 103] on div "35px" at bounding box center [291, 108] width 131 height 10
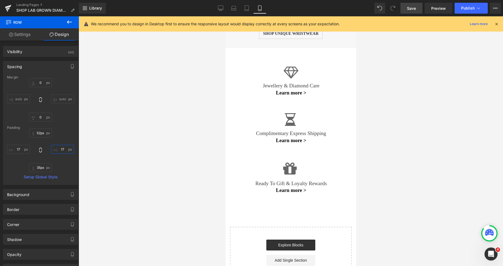
scroll to position [1607, 0]
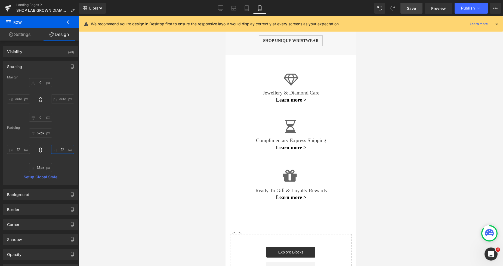
type input "17"
click at [409, 8] on span "Save" at bounding box center [411, 8] width 9 height 6
click at [227, 9] on link "Laptop" at bounding box center [227, 8] width 13 height 11
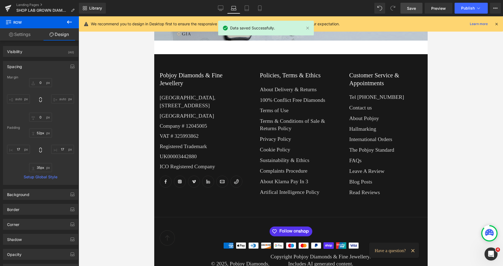
click at [233, 9] on icon at bounding box center [233, 10] width 5 height 2
type input "0"
type input "18"
type input "21"
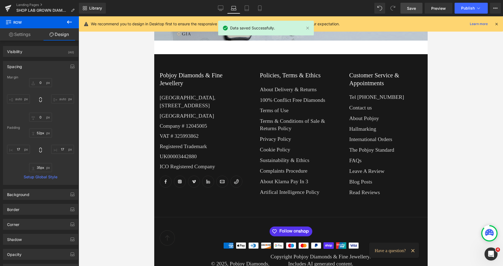
type input "10"
type input "21"
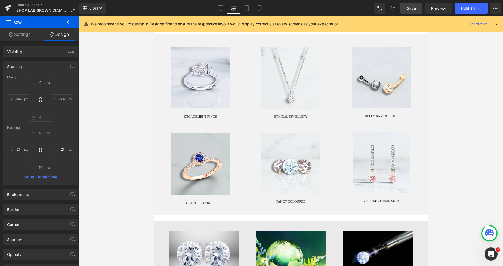
scroll to position [168, 0]
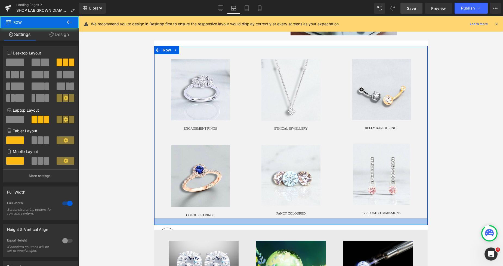
drag, startPoint x: 298, startPoint y: 227, endPoint x: 349, endPoint y: 183, distance: 67.4
click at [294, 224] on div at bounding box center [290, 221] width 273 height 7
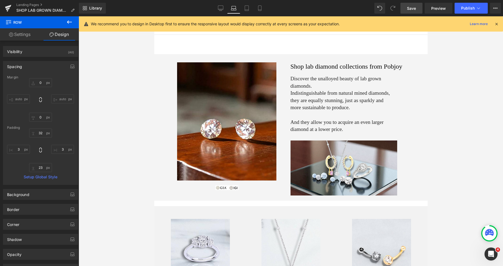
scroll to position [0, 0]
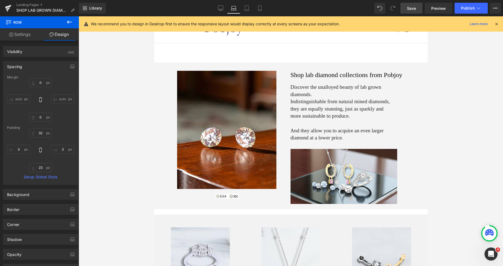
click at [412, 10] on span "Save" at bounding box center [411, 8] width 9 height 6
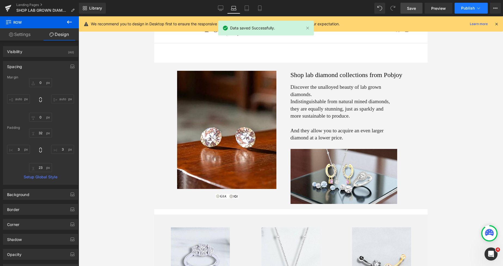
click at [461, 5] on button "Publish" at bounding box center [471, 8] width 33 height 11
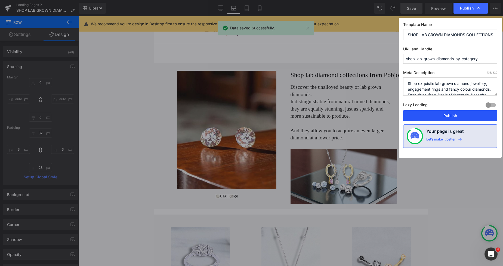
click at [424, 119] on button "Publish" at bounding box center [450, 115] width 94 height 11
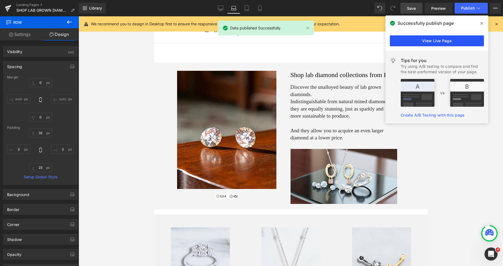
click at [437, 41] on link "View Live Page" at bounding box center [437, 40] width 94 height 11
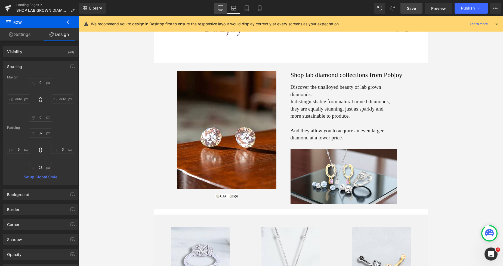
click at [218, 9] on icon at bounding box center [220, 7] width 5 height 5
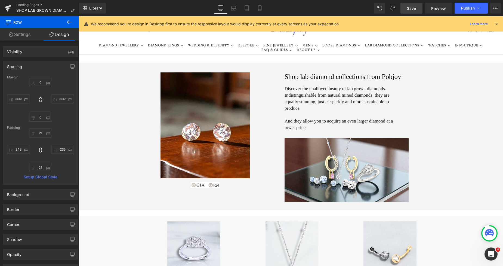
type input "0"
type input "21"
type input "235"
type input "25"
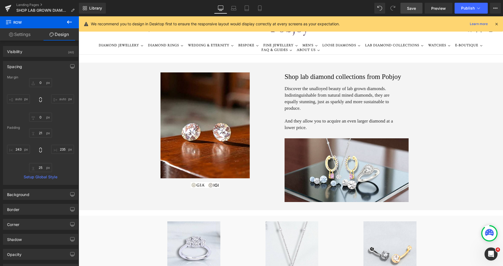
type input "243"
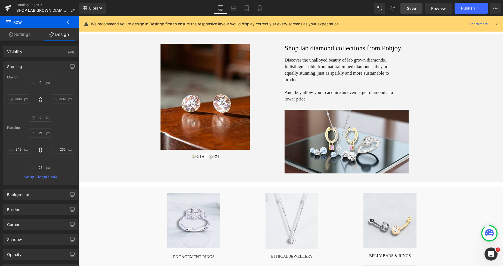
click at [308, 90] on span "And they allow you to acquire an even larger diamond at a lower price." at bounding box center [339, 96] width 109 height 12
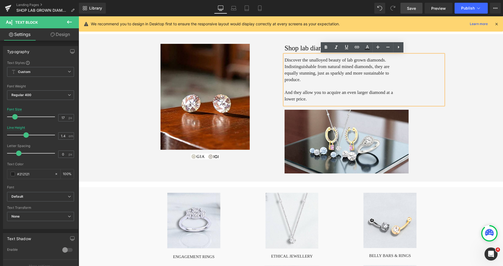
click at [288, 89] on p "And they allow you to acquire an even larger diamond at a lower price." at bounding box center [344, 95] width 119 height 13
drag, startPoint x: 293, startPoint y: 92, endPoint x: 284, endPoint y: 85, distance: 11.6
click at [285, 89] on p "And they allow you to acquire an even larger diamond at a lower price." at bounding box center [344, 95] width 119 height 13
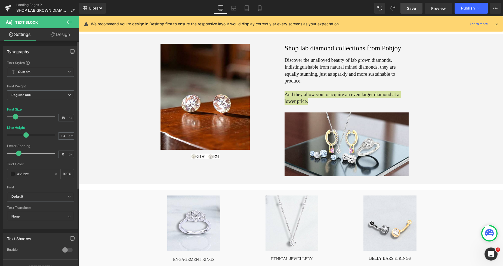
type input "19"
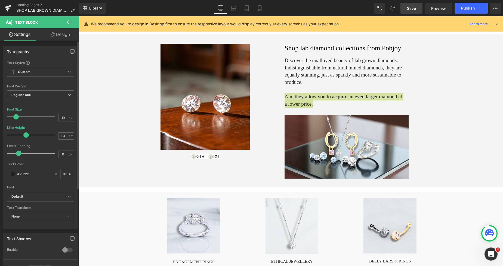
click at [15, 118] on span at bounding box center [15, 116] width 5 height 5
click at [61, 36] on link "Design" at bounding box center [60, 34] width 39 height 12
click at [0, 0] on div "Spacing" at bounding box center [0, 0] width 0 height 0
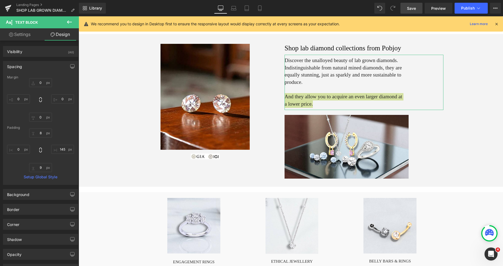
type input "0"
type input "8"
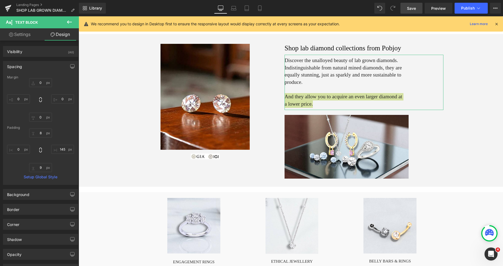
type input "145"
type input "9"
type input "0"
click at [39, 168] on input "9" at bounding box center [40, 167] width 23 height 9
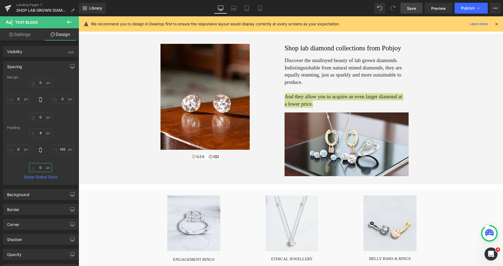
type input "0"
click at [413, 9] on span "Save" at bounding box center [411, 8] width 9 height 6
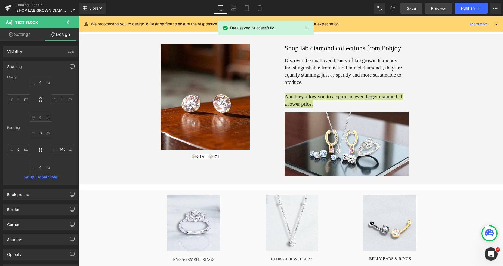
click at [436, 8] on span "Preview" at bounding box center [438, 8] width 15 height 6
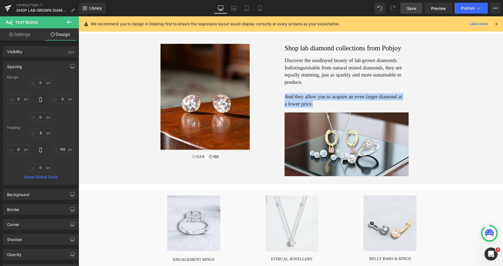
click at [185, 54] on img at bounding box center [205, 97] width 89 height 106
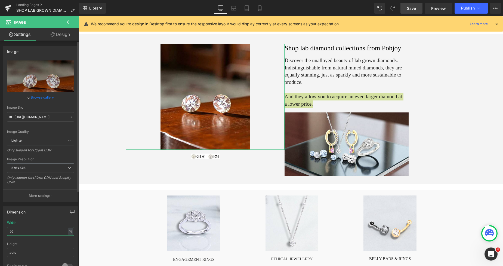
drag, startPoint x: 23, startPoint y: 233, endPoint x: 11, endPoint y: 233, distance: 11.4
click at [7, 235] on input "56" at bounding box center [40, 231] width 67 height 9
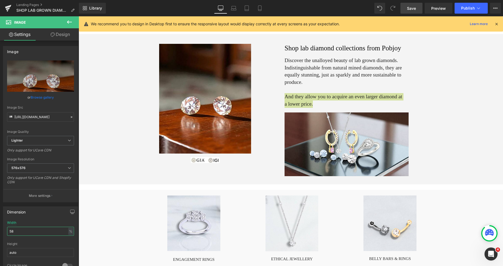
type input "58"
click at [411, 6] on span "Save" at bounding box center [411, 8] width 9 height 6
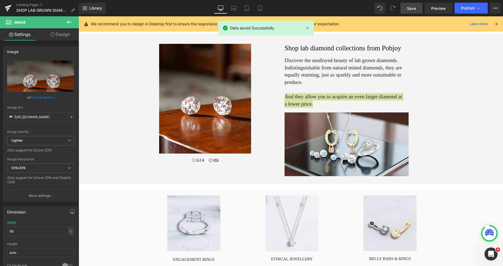
scroll to position [38, 0]
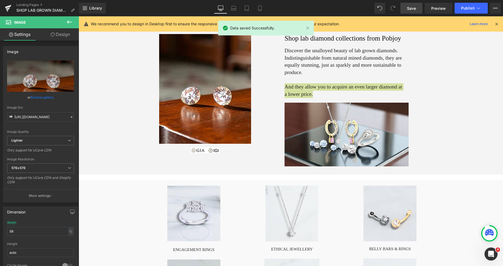
click at [415, 8] on span "Save" at bounding box center [411, 8] width 9 height 6
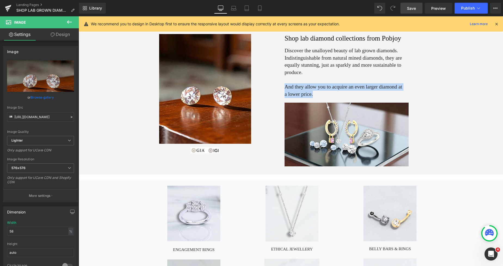
click at [146, 189] on link at bounding box center [194, 214] width 98 height 56
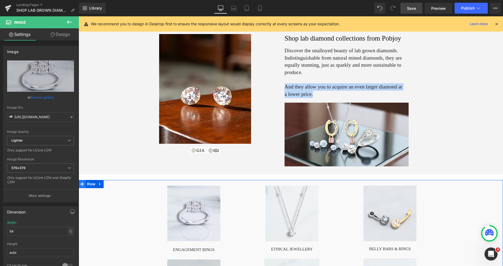
click at [81, 186] on icon at bounding box center [82, 184] width 4 height 4
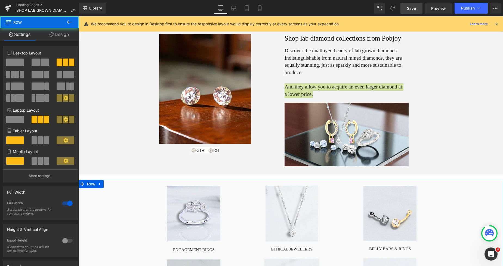
click at [66, 34] on link "Design" at bounding box center [58, 34] width 39 height 12
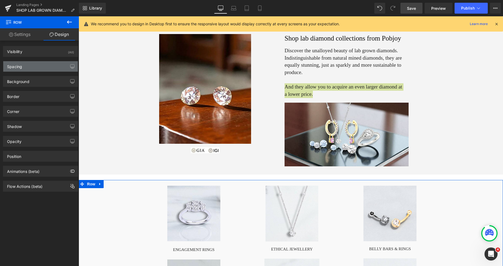
click at [46, 67] on div "Spacing" at bounding box center [40, 66] width 75 height 10
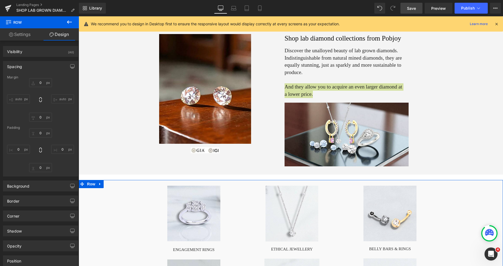
type input "0"
type input "21"
type input "235"
type input "25"
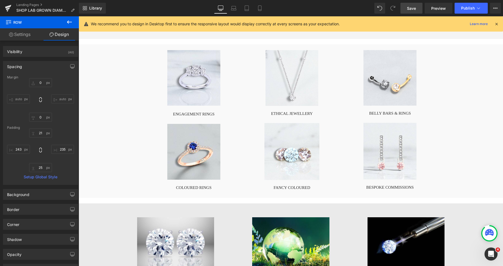
scroll to position [178, 0]
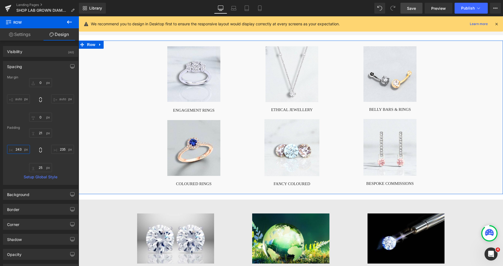
click at [23, 146] on input "243" at bounding box center [18, 149] width 23 height 9
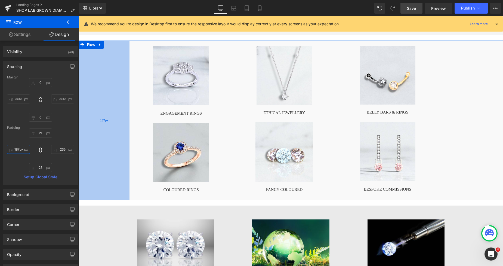
drag, startPoint x: 117, startPoint y: 122, endPoint x: 99, endPoint y: 121, distance: 18.5
click at [99, 121] on div "187px" at bounding box center [104, 120] width 51 height 159
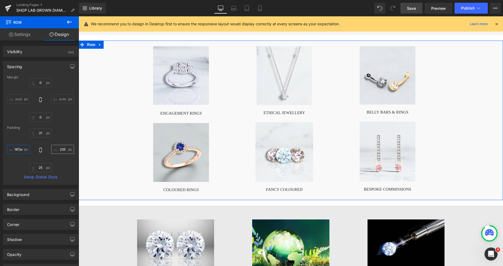
type input "187px"
click at [59, 149] on input "235" at bounding box center [62, 149] width 23 height 9
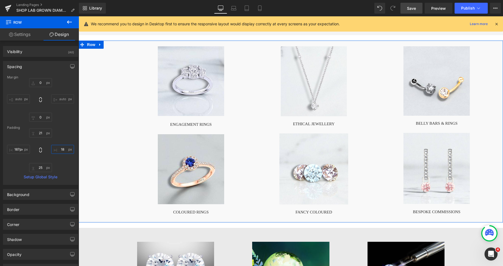
type input "187"
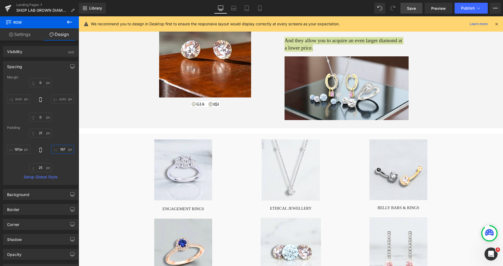
scroll to position [95, 0]
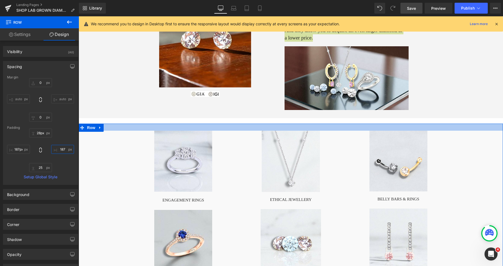
type input "29px"
drag, startPoint x: 367, startPoint y: 124, endPoint x: 369, endPoint y: 126, distance: 3.3
click at [369, 126] on div at bounding box center [291, 128] width 424 height 8
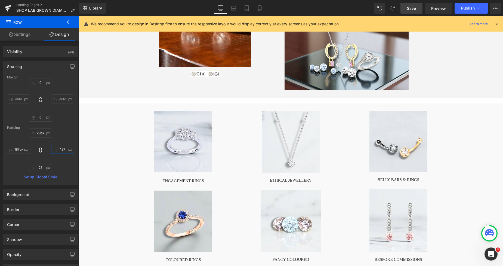
scroll to position [101, 0]
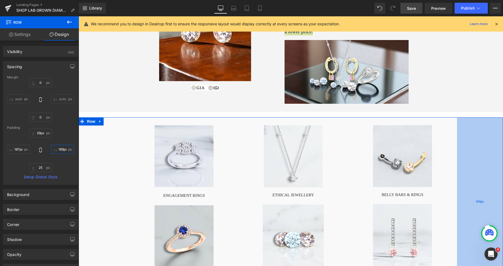
type input "168px"
drag, startPoint x: 463, startPoint y: 139, endPoint x: 468, endPoint y: 140, distance: 5.3
click at [468, 140] on div "169px" at bounding box center [480, 201] width 46 height 168
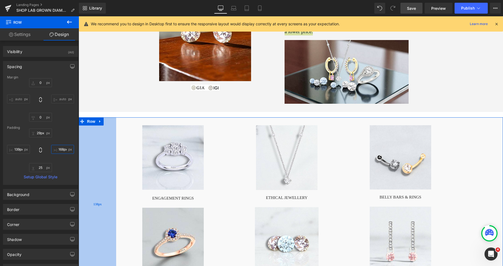
type input "138px"
drag, startPoint x: 109, startPoint y: 159, endPoint x: 96, endPoint y: 158, distance: 13.4
click at [96, 158] on div "138px" at bounding box center [98, 203] width 38 height 173
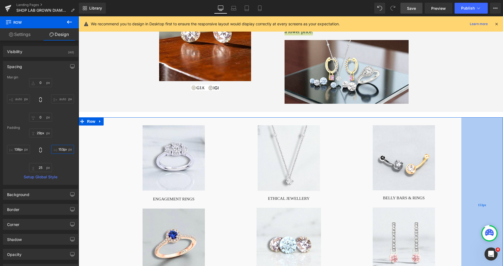
drag, startPoint x: 466, startPoint y: 146, endPoint x: 470, endPoint y: 146, distance: 4.1
click at [470, 146] on div "153px" at bounding box center [482, 204] width 42 height 175
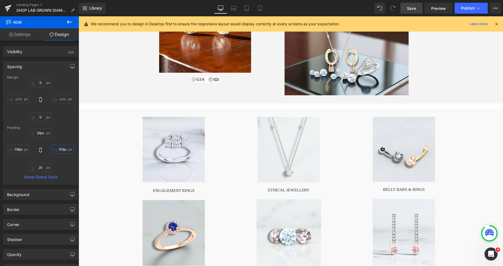
scroll to position [115, 0]
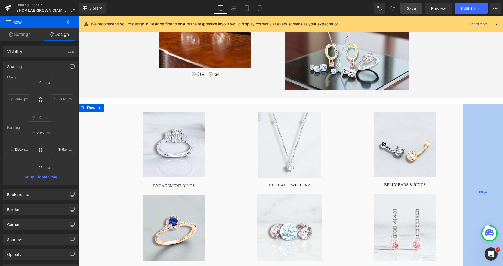
type input "145px"
click at [464, 128] on div "145px" at bounding box center [483, 192] width 39 height 176
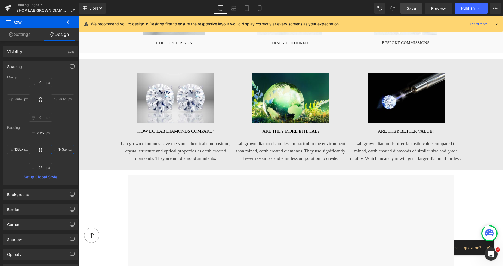
scroll to position [356, 0]
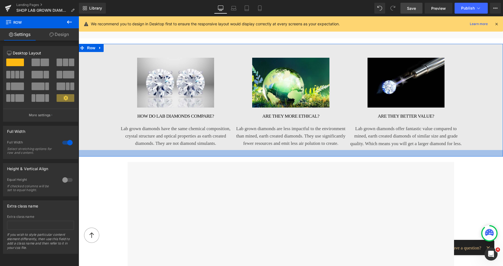
click at [369, 155] on div at bounding box center [291, 153] width 424 height 7
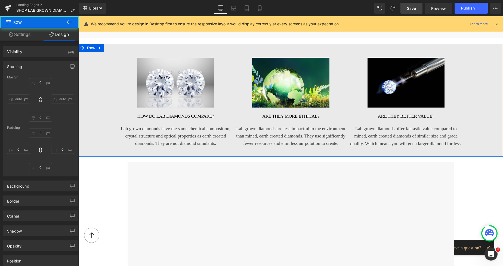
type input "20"
type input "2"
type input "17"
type input "24"
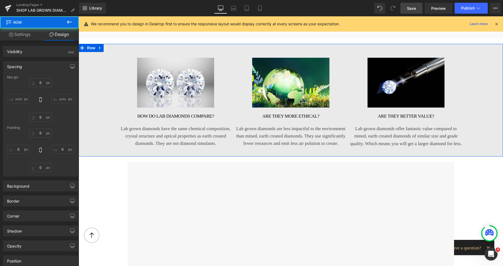
type input "17"
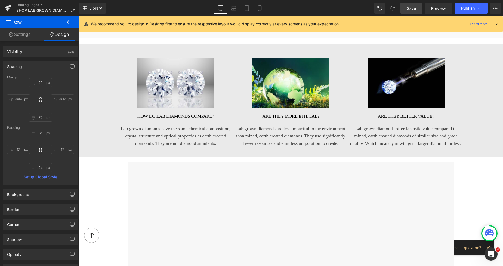
click at [405, 8] on link "Save" at bounding box center [412, 8] width 22 height 11
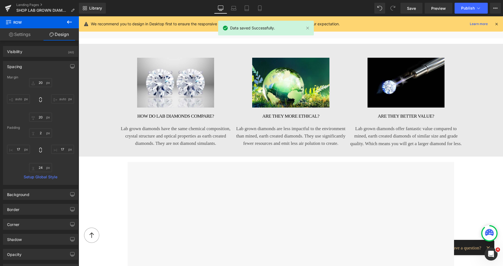
click at [357, 134] on p "Lab grown diamonds offer fantastic value compared to mined, earth created diamo…" at bounding box center [406, 136] width 115 height 22
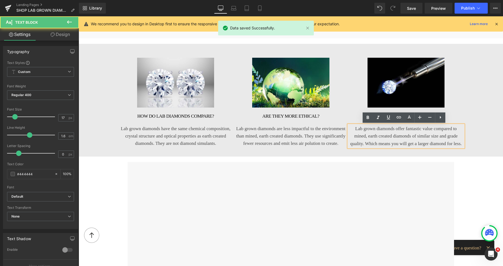
click at [67, 34] on link "Design" at bounding box center [60, 34] width 39 height 12
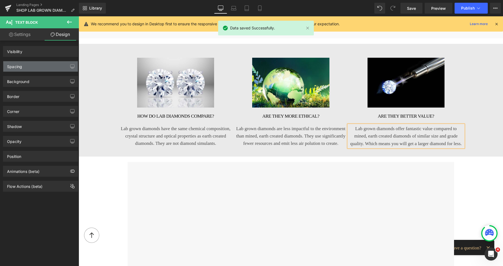
click at [27, 67] on div "Spacing" at bounding box center [40, 66] width 75 height 10
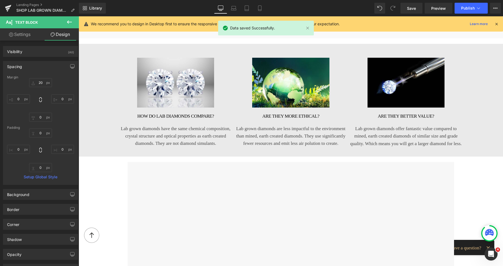
type input "20"
type input "0"
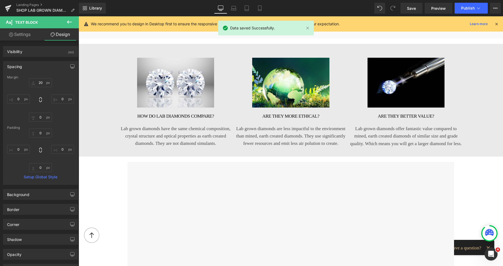
type input "0"
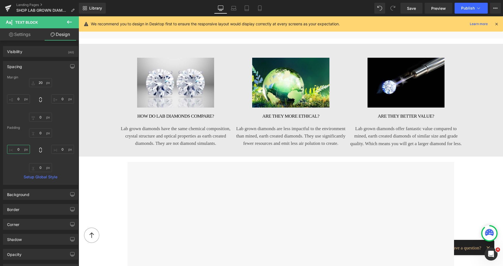
click at [23, 148] on input "0" at bounding box center [18, 149] width 23 height 9
type input "12"
click at [59, 148] on input "0" at bounding box center [62, 149] width 23 height 9
type input "12"
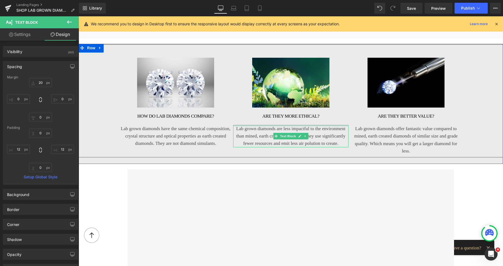
click at [239, 125] on div at bounding box center [290, 125] width 115 height 1
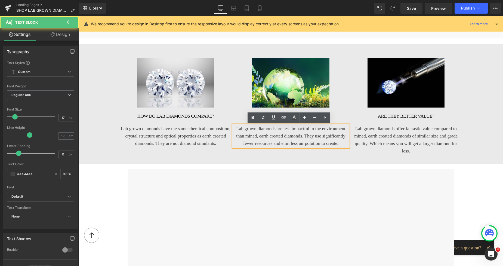
click at [61, 33] on link "Design" at bounding box center [60, 34] width 39 height 12
click at [0, 0] on div "Spacing" at bounding box center [0, 0] width 0 height 0
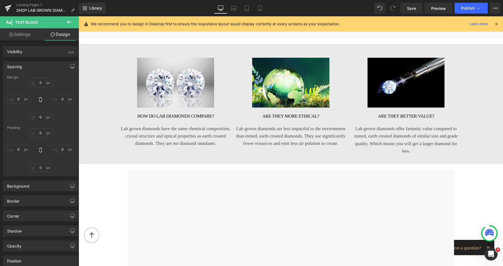
type input "20"
type input "0"
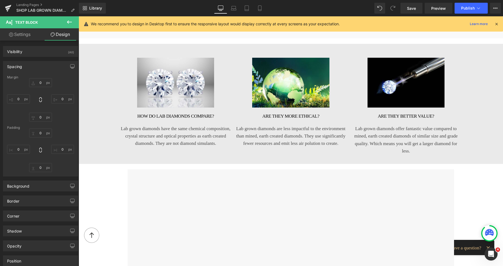
type input "0"
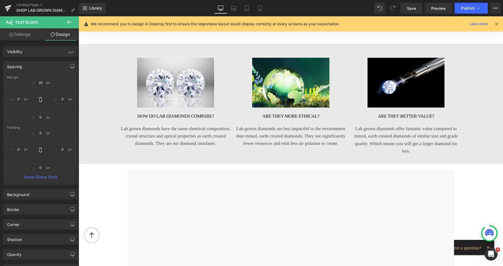
click at [15, 144] on div "0px 0 0px 0 0px 0 0px 0" at bounding box center [40, 150] width 67 height 44
click at [15, 150] on input "0" at bounding box center [18, 149] width 23 height 9
type input "12"
click at [64, 147] on input "0" at bounding box center [62, 149] width 23 height 9
type input "12"
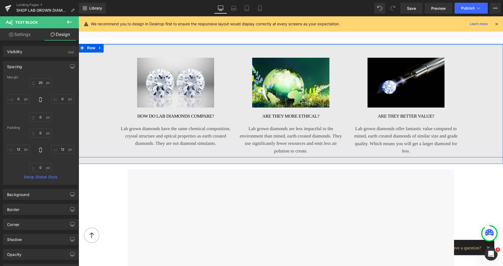
click at [142, 130] on p "Lab grown diamonds have the same chemical composition, crystal structure and op…" at bounding box center [175, 136] width 115 height 22
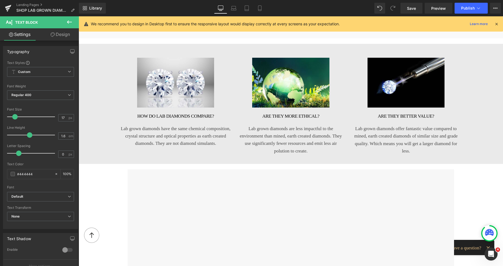
click at [62, 36] on link "Design" at bounding box center [60, 34] width 39 height 12
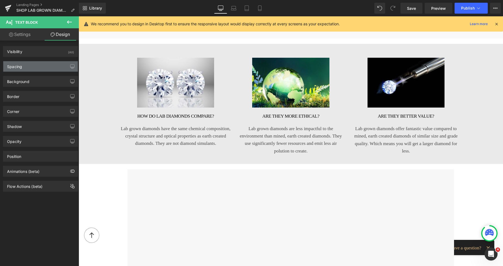
type input "20"
type input "0"
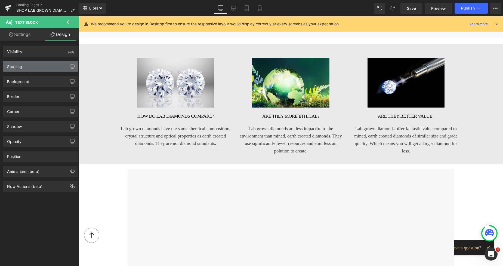
type input "0"
click at [33, 64] on div "Spacing" at bounding box center [40, 66] width 75 height 10
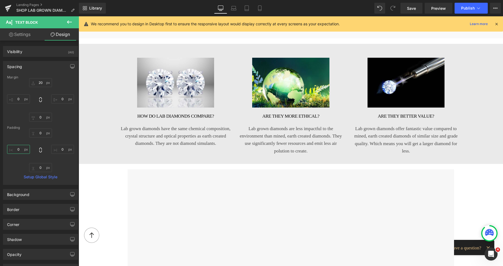
click at [16, 148] on input "0" at bounding box center [18, 149] width 23 height 9
type input "12"
click at [61, 149] on input "0" at bounding box center [62, 149] width 23 height 9
type input "12"
click at [413, 8] on span "Save" at bounding box center [411, 8] width 9 height 6
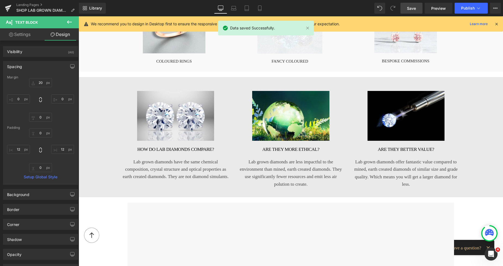
scroll to position [321, 0]
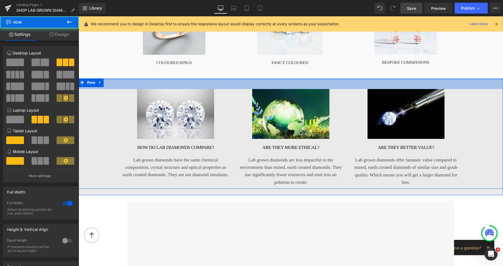
drag, startPoint x: 362, startPoint y: 81, endPoint x: 360, endPoint y: 77, distance: 3.9
click at [360, 77] on div "Image Image Shop lab diamond collections from Pobjoy Heading Discover the unall…" at bounding box center [291, 109] width 424 height 734
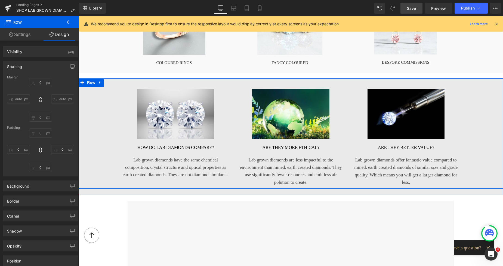
click at [415, 7] on span "Save" at bounding box center [411, 8] width 9 height 6
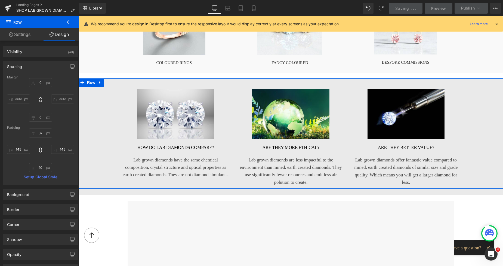
type input "0"
type input "37"
type input "145"
type input "10"
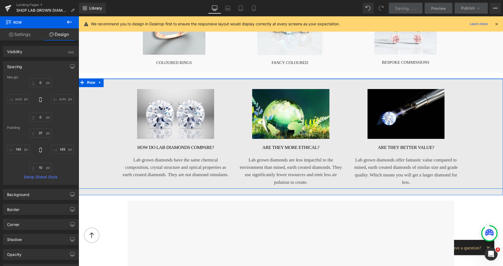
type input "145"
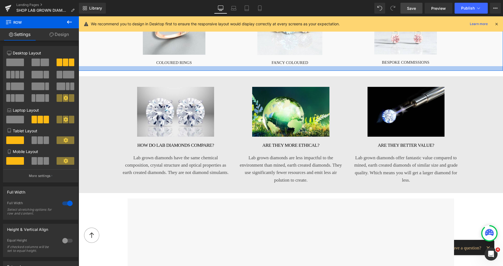
drag, startPoint x: 319, startPoint y: 71, endPoint x: 316, endPoint y: 69, distance: 3.7
click at [316, 69] on div at bounding box center [291, 68] width 424 height 5
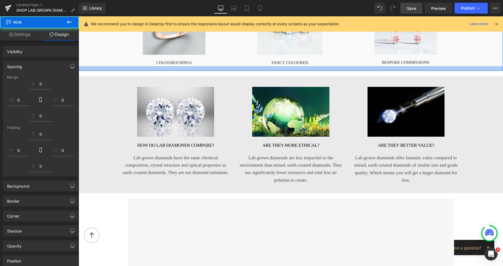
click at [411, 8] on span "Save" at bounding box center [411, 8] width 9 height 6
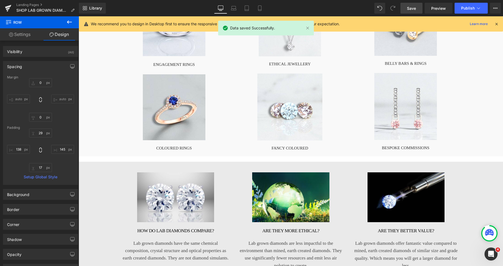
scroll to position [63, 0]
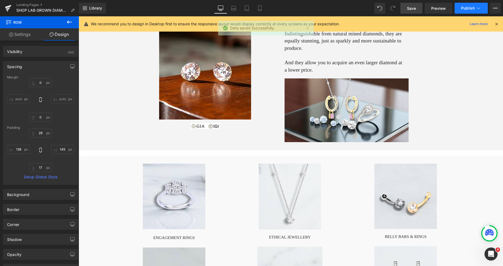
click at [466, 10] on span "Publish" at bounding box center [468, 8] width 14 height 4
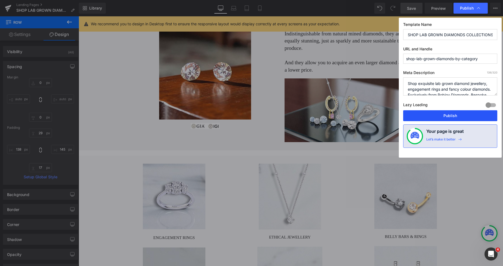
click at [432, 115] on button "Publish" at bounding box center [450, 115] width 94 height 11
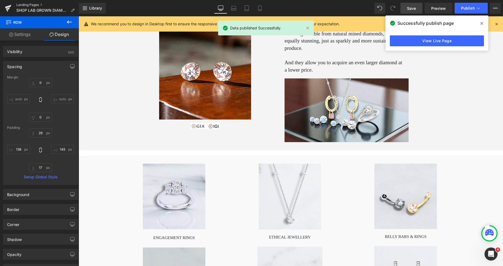
click at [39, 4] on link "Landing Pages" at bounding box center [47, 5] width 63 height 4
